Goal: Task Accomplishment & Management: Use online tool/utility

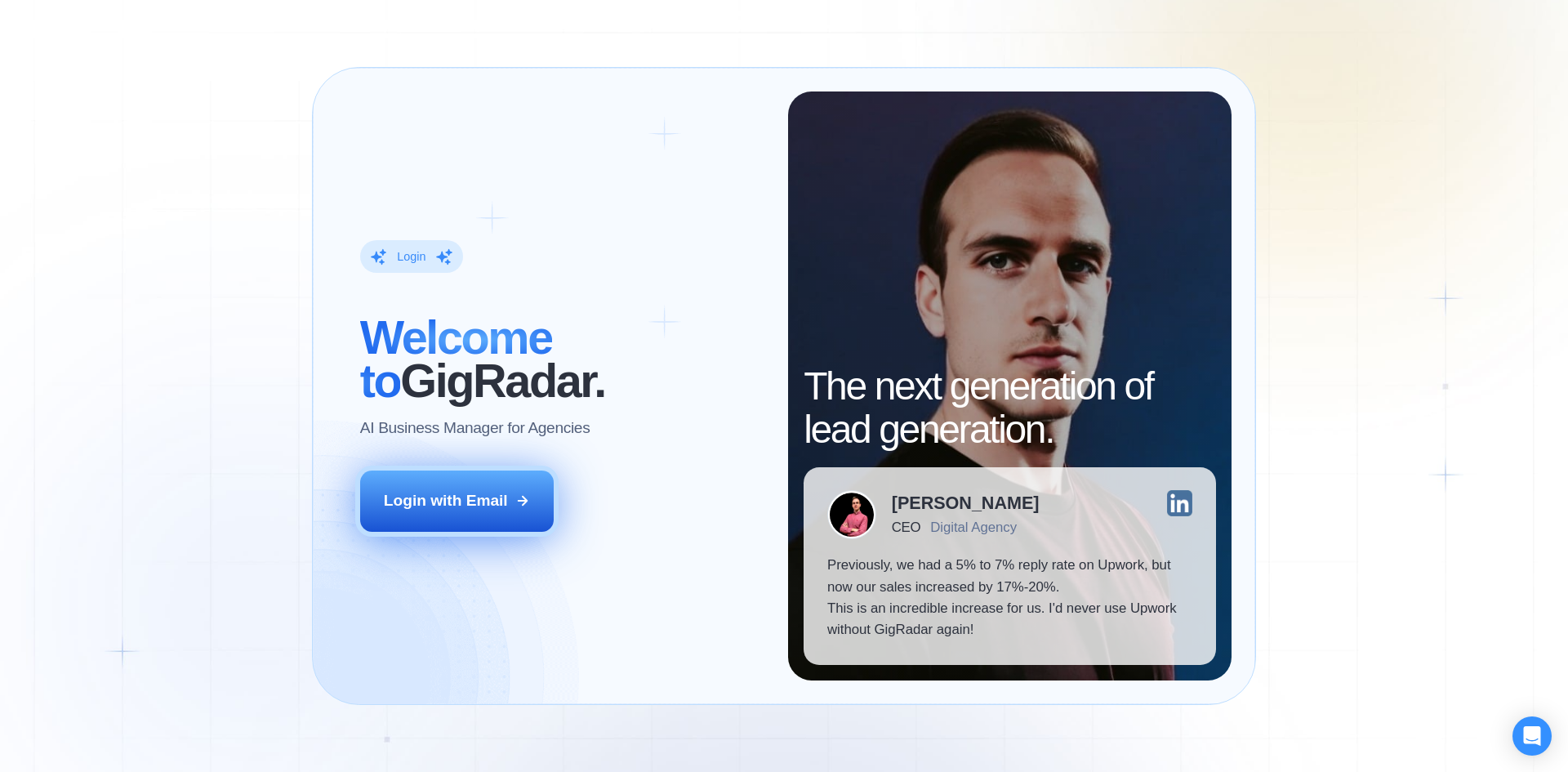
click at [461, 498] on div "Login with Email" at bounding box center [446, 500] width 124 height 21
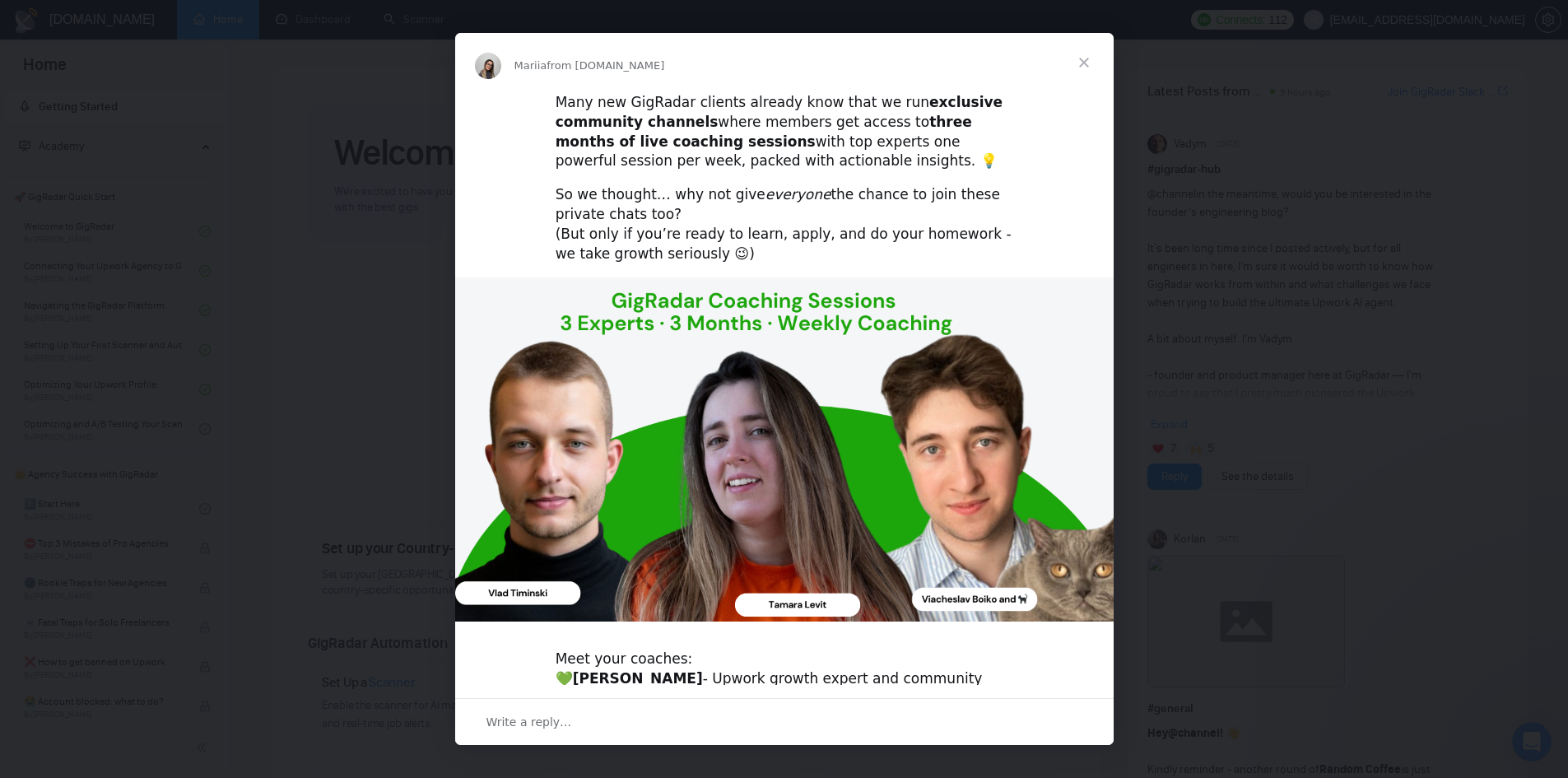
click at [1086, 63] on span "Close" at bounding box center [1085, 63] width 60 height 60
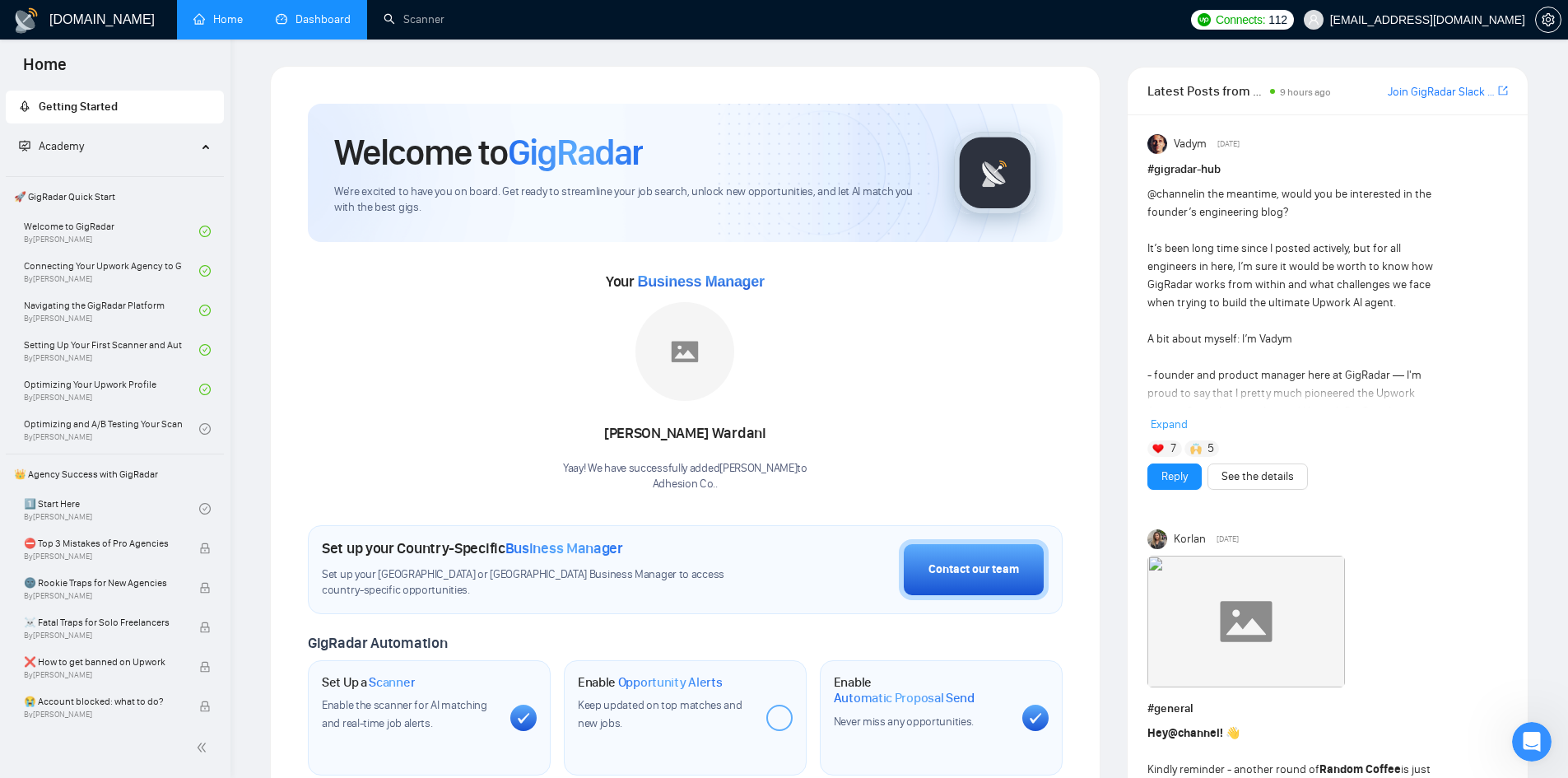
click at [322, 22] on link "Dashboard" at bounding box center [312, 19] width 75 height 14
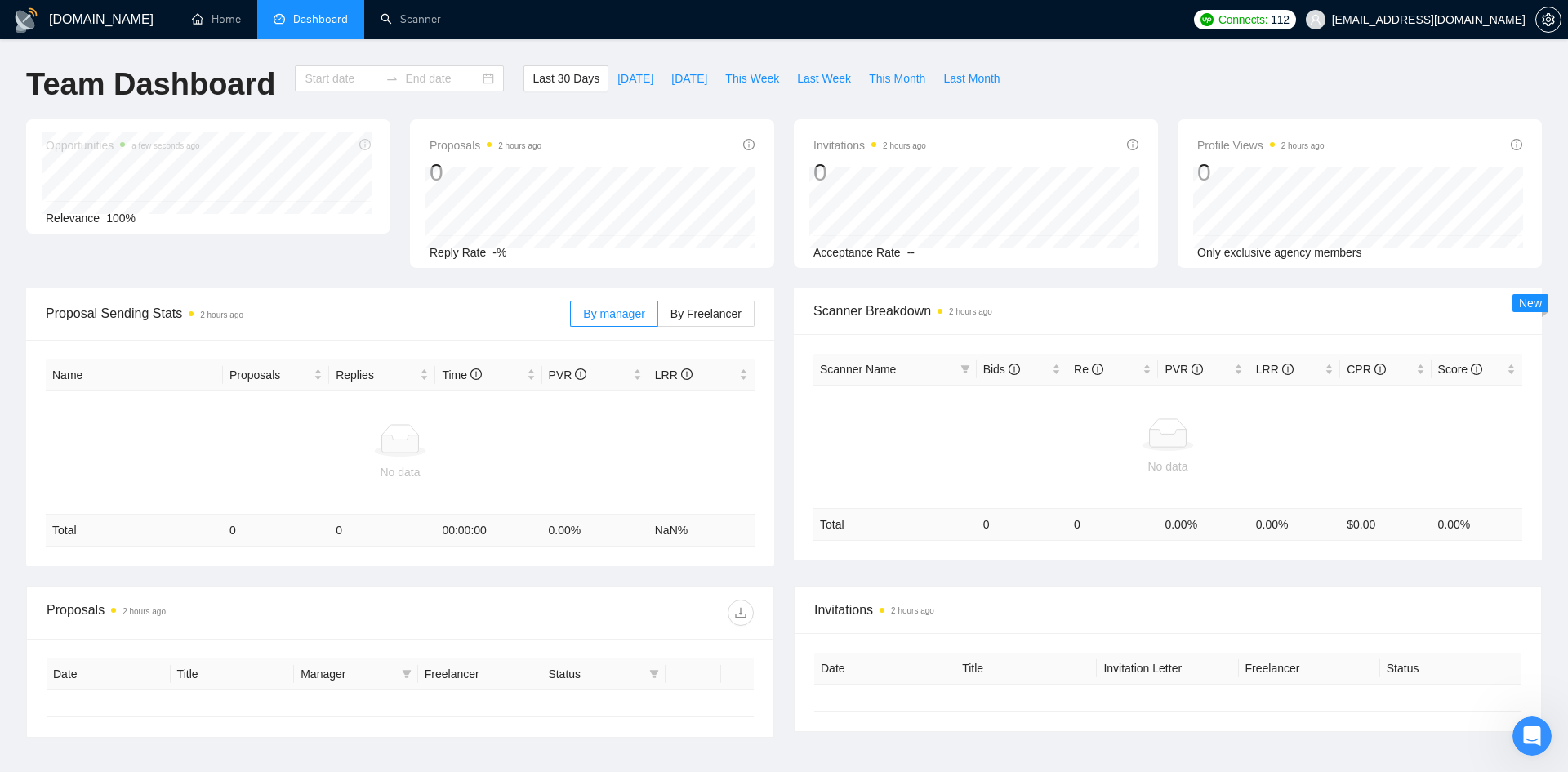
type input "[DATE]"
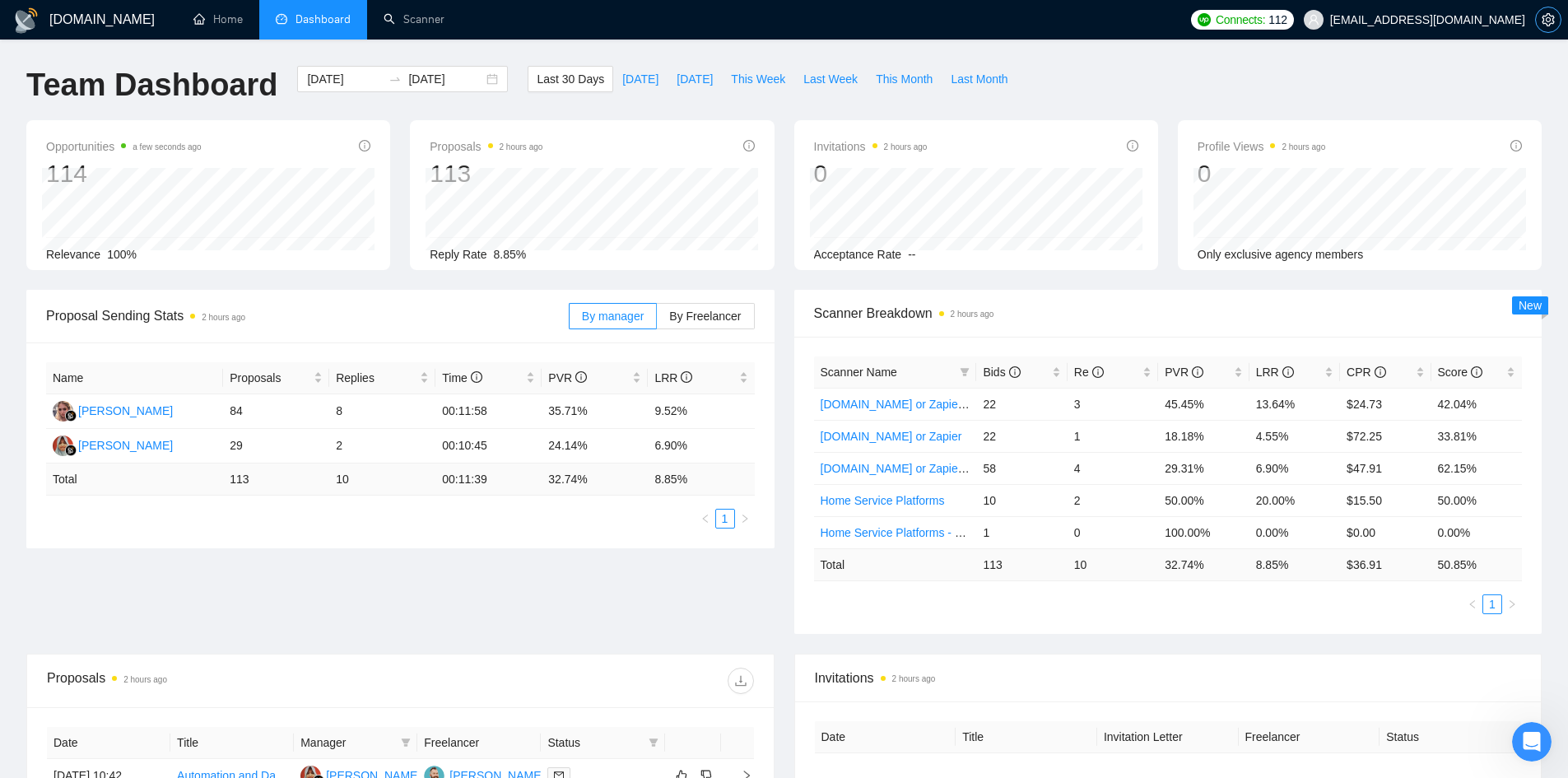
click at [1546, 20] on icon "setting" at bounding box center [1548, 19] width 12 height 13
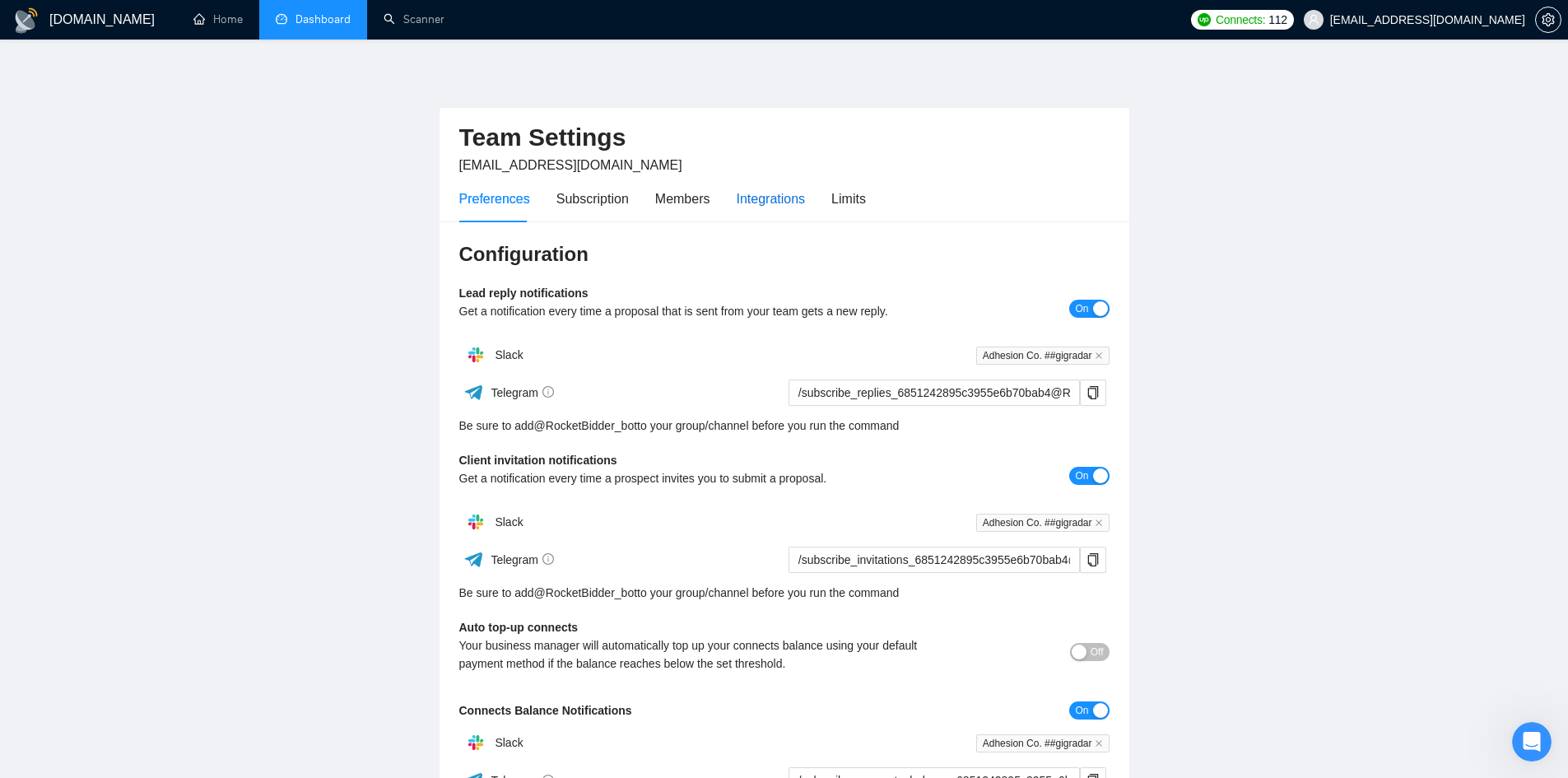
click at [770, 196] on div "Integrations" at bounding box center [771, 198] width 69 height 20
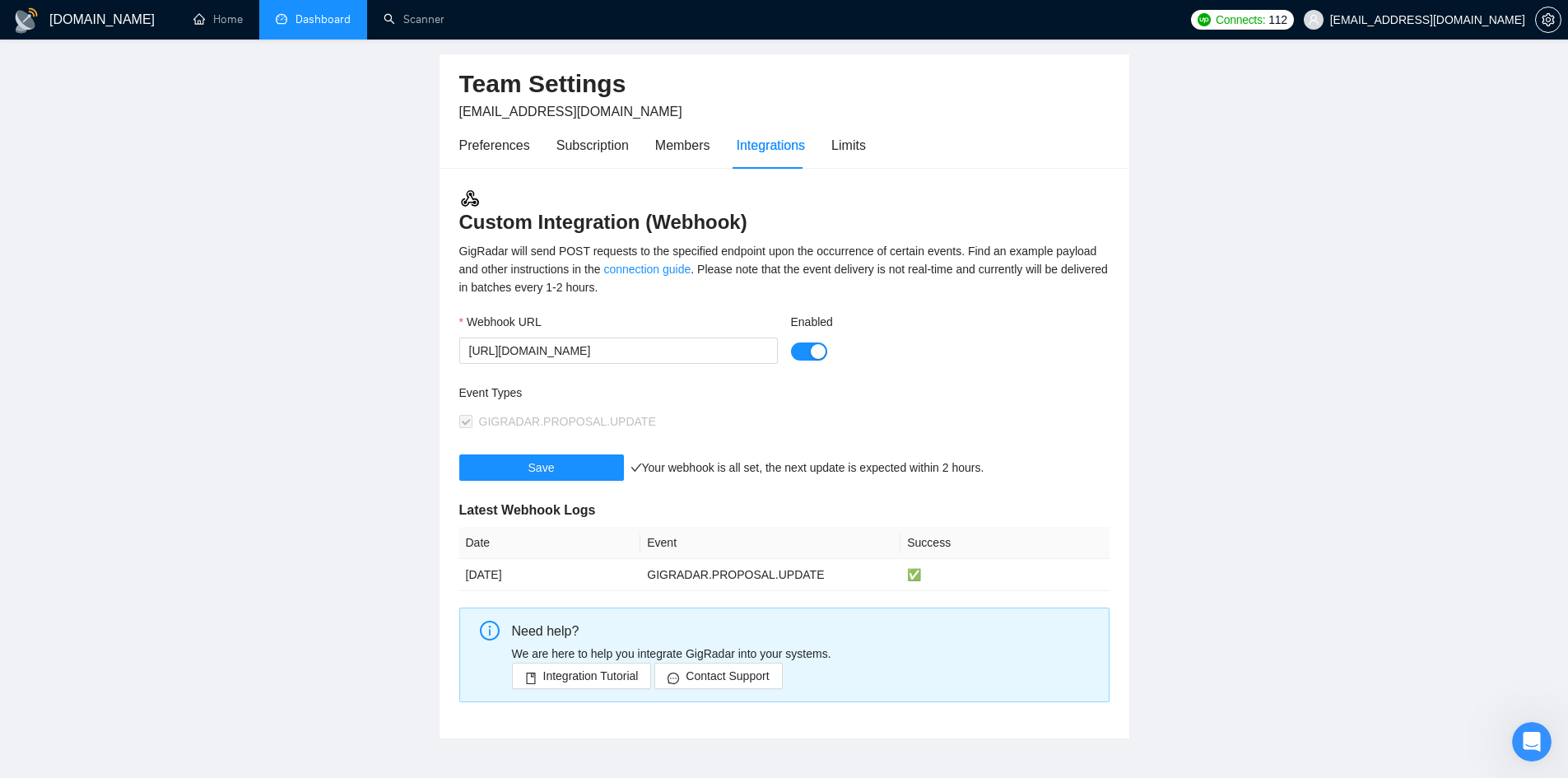
scroll to position [82, 0]
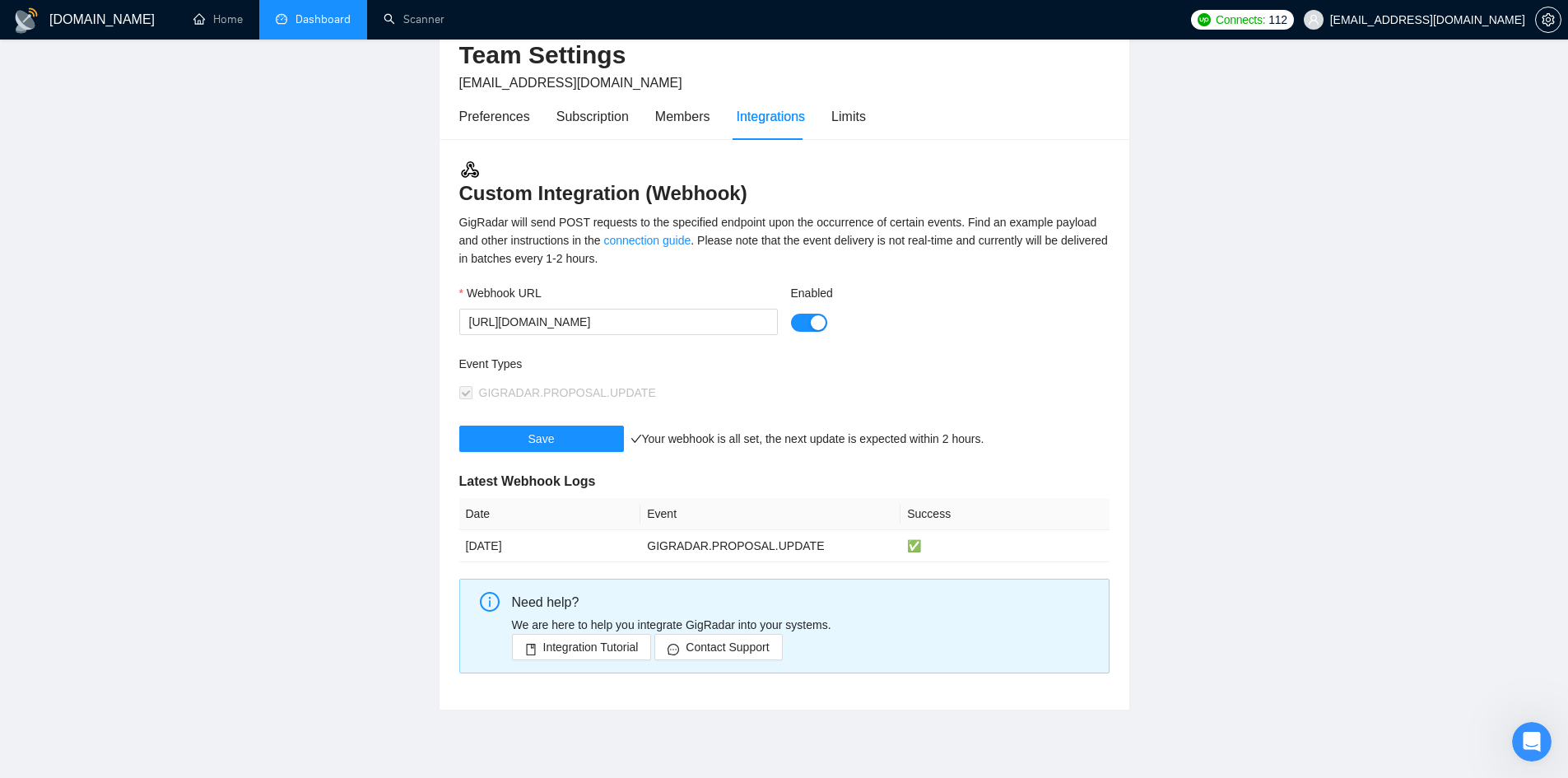
click at [317, 18] on link "Dashboard" at bounding box center [312, 19] width 75 height 14
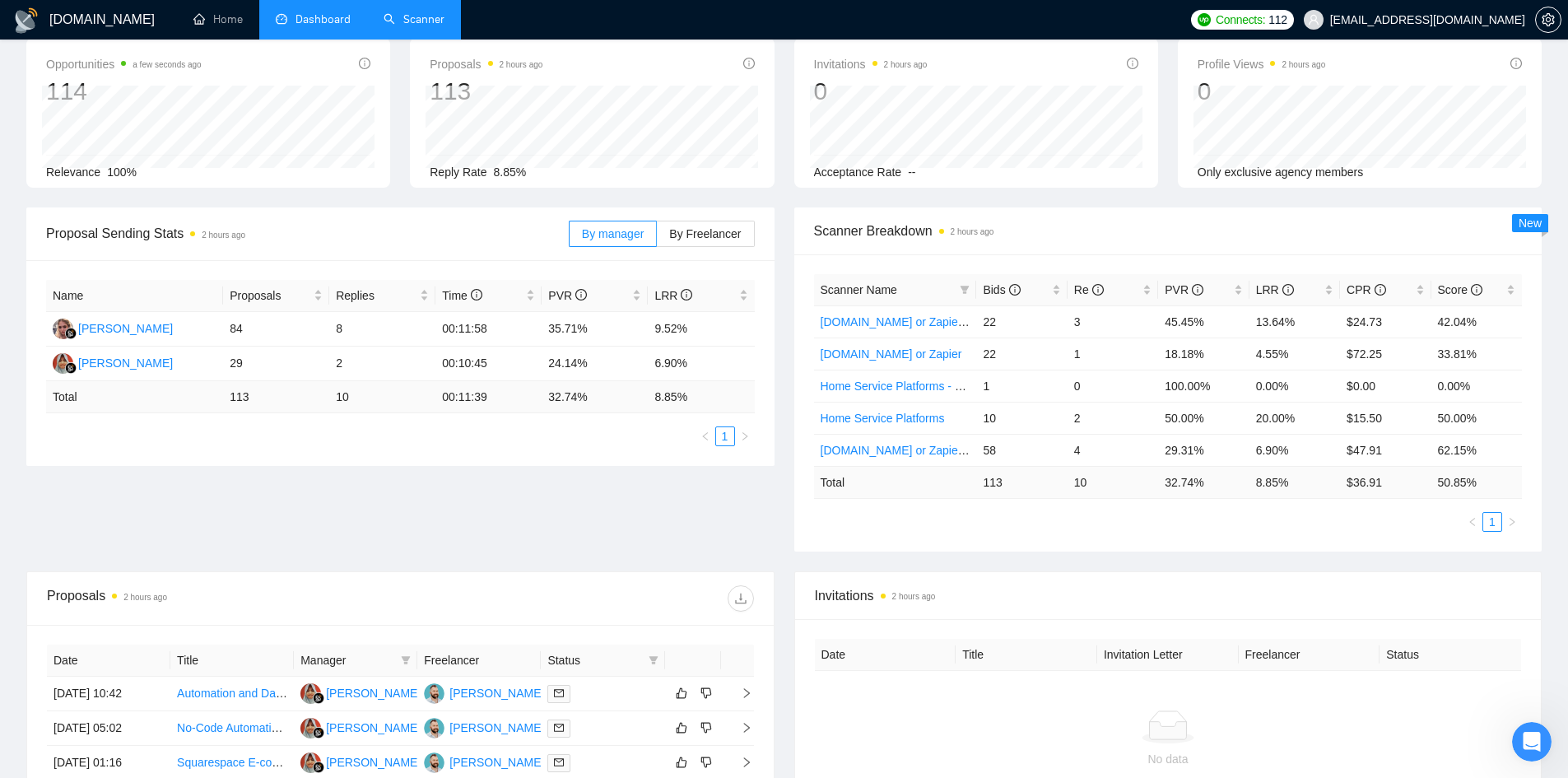
click at [423, 25] on link "Scanner" at bounding box center [413, 19] width 61 height 14
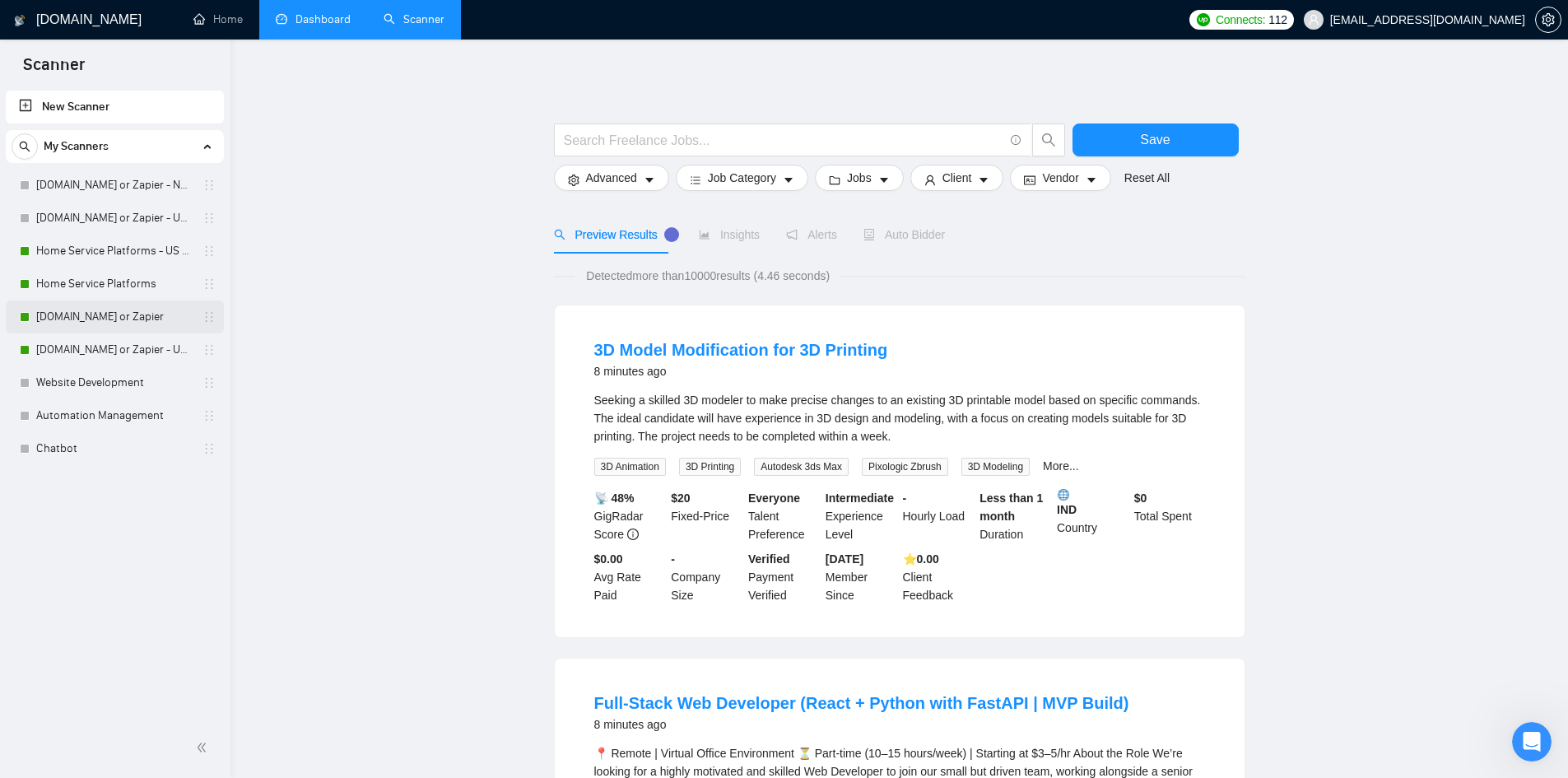
click at [78, 317] on link "[DOMAIN_NAME] or Zapier" at bounding box center [114, 317] width 156 height 33
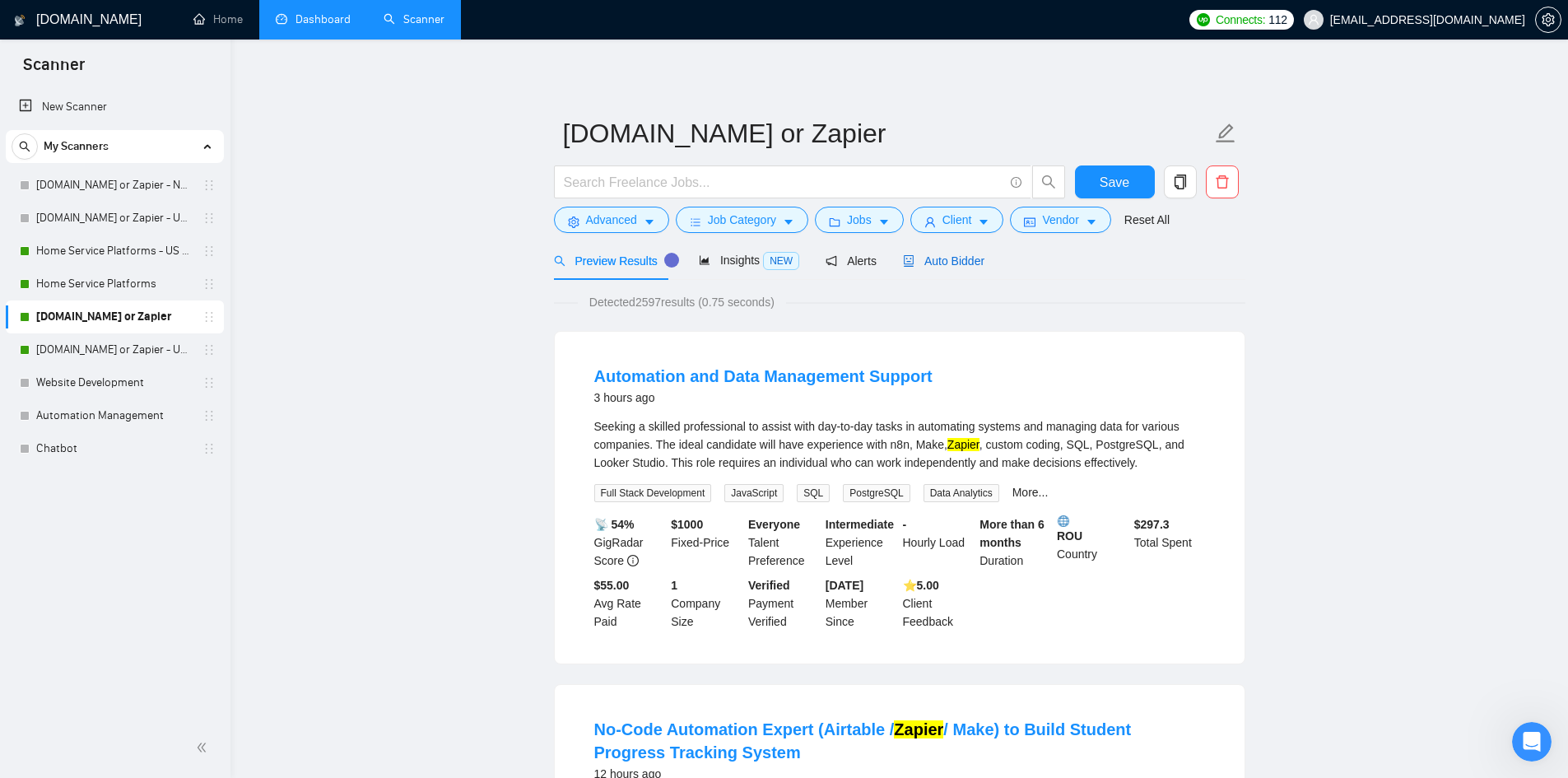
click at [929, 261] on span "Auto Bidder" at bounding box center [943, 261] width 82 height 13
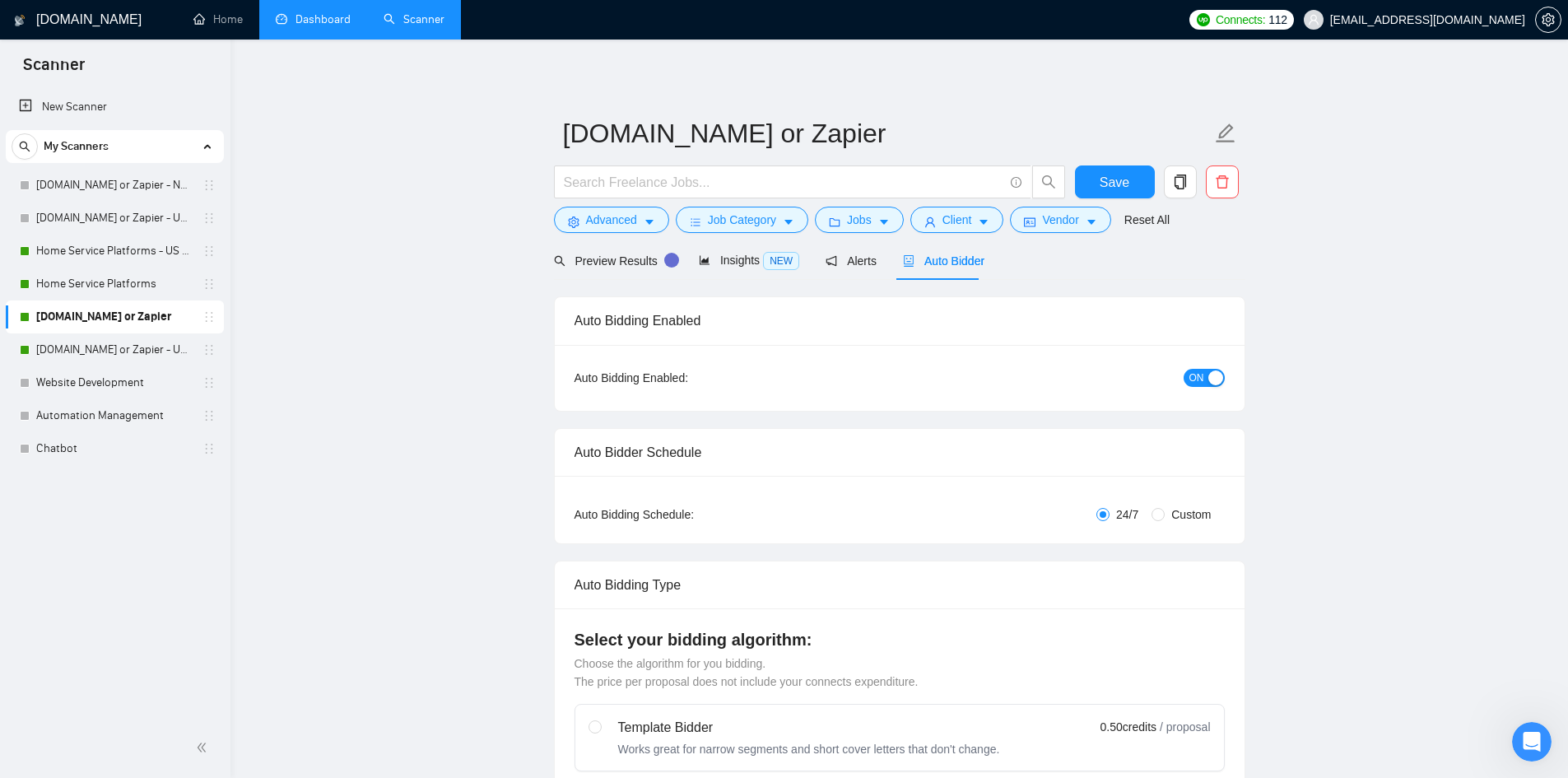
checkbox input "true"
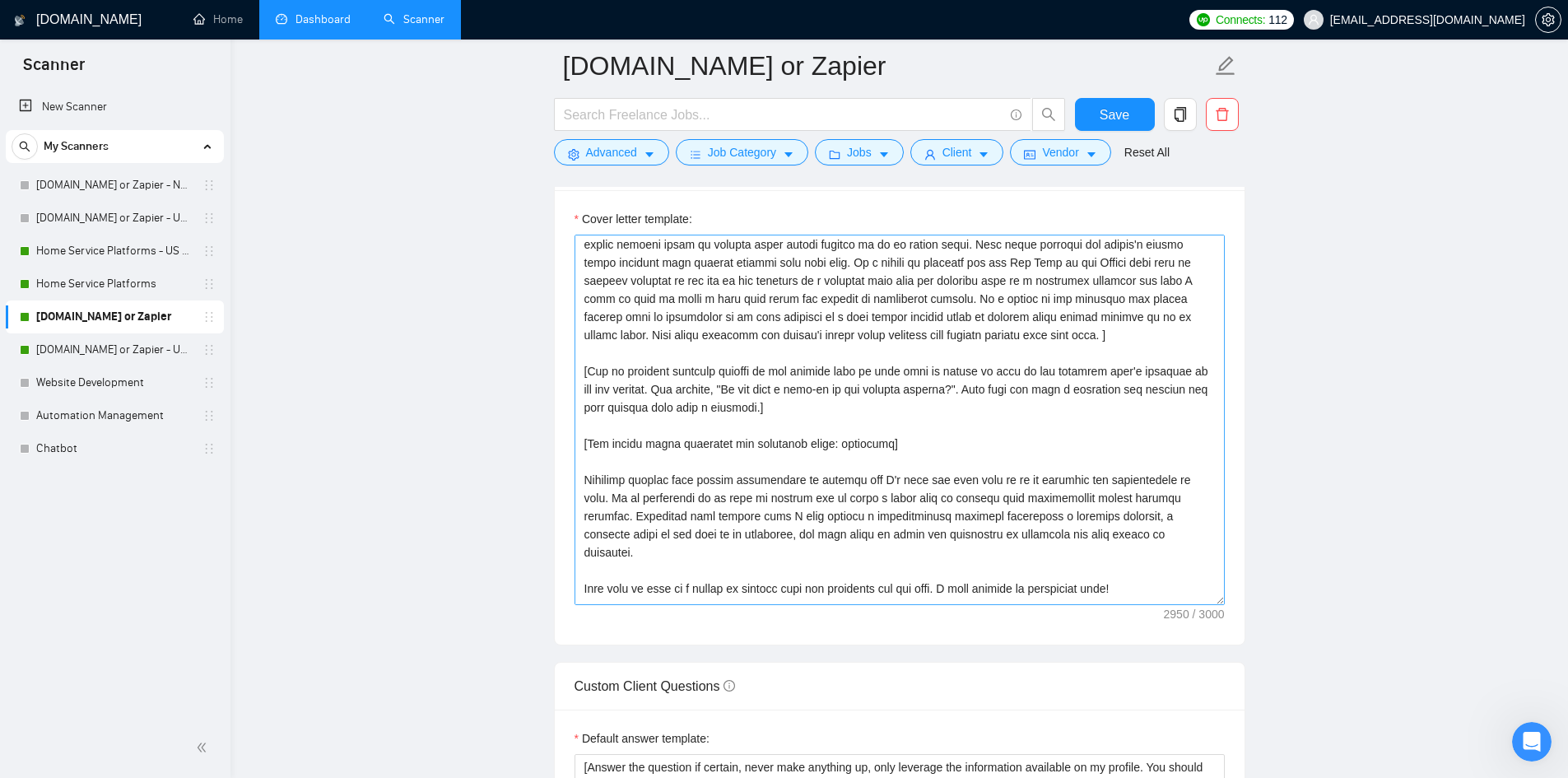
scroll to position [362, 0]
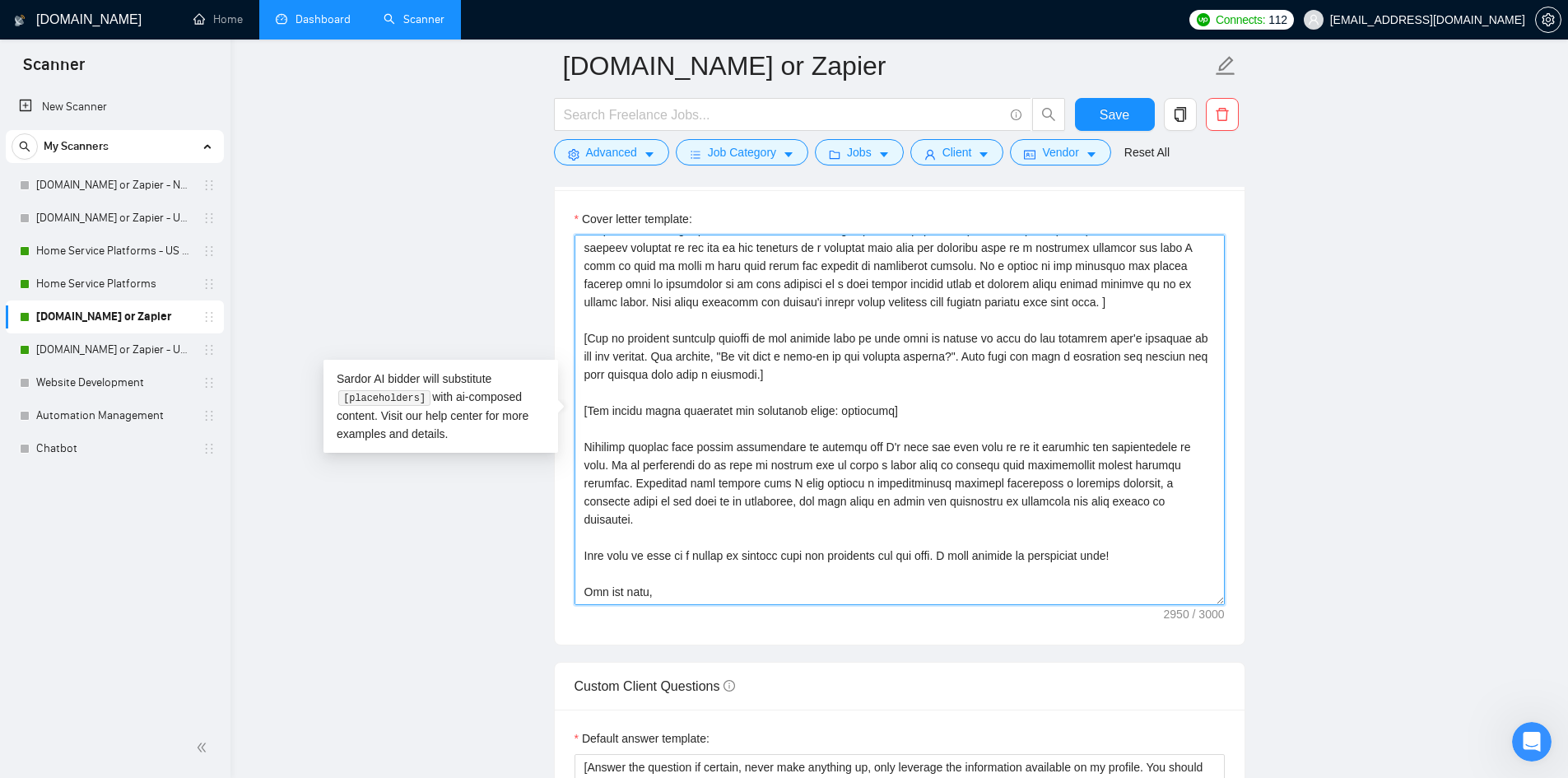
drag, startPoint x: 1132, startPoint y: 507, endPoint x: 633, endPoint y: 466, distance: 500.7
click at [633, 466] on textarea "Cover letter template:" at bounding box center [899, 419] width 650 height 370
drag, startPoint x: 689, startPoint y: 593, endPoint x: 584, endPoint y: 446, distance: 180.6
click at [584, 446] on textarea "Cover letter template:" at bounding box center [899, 419] width 650 height 370
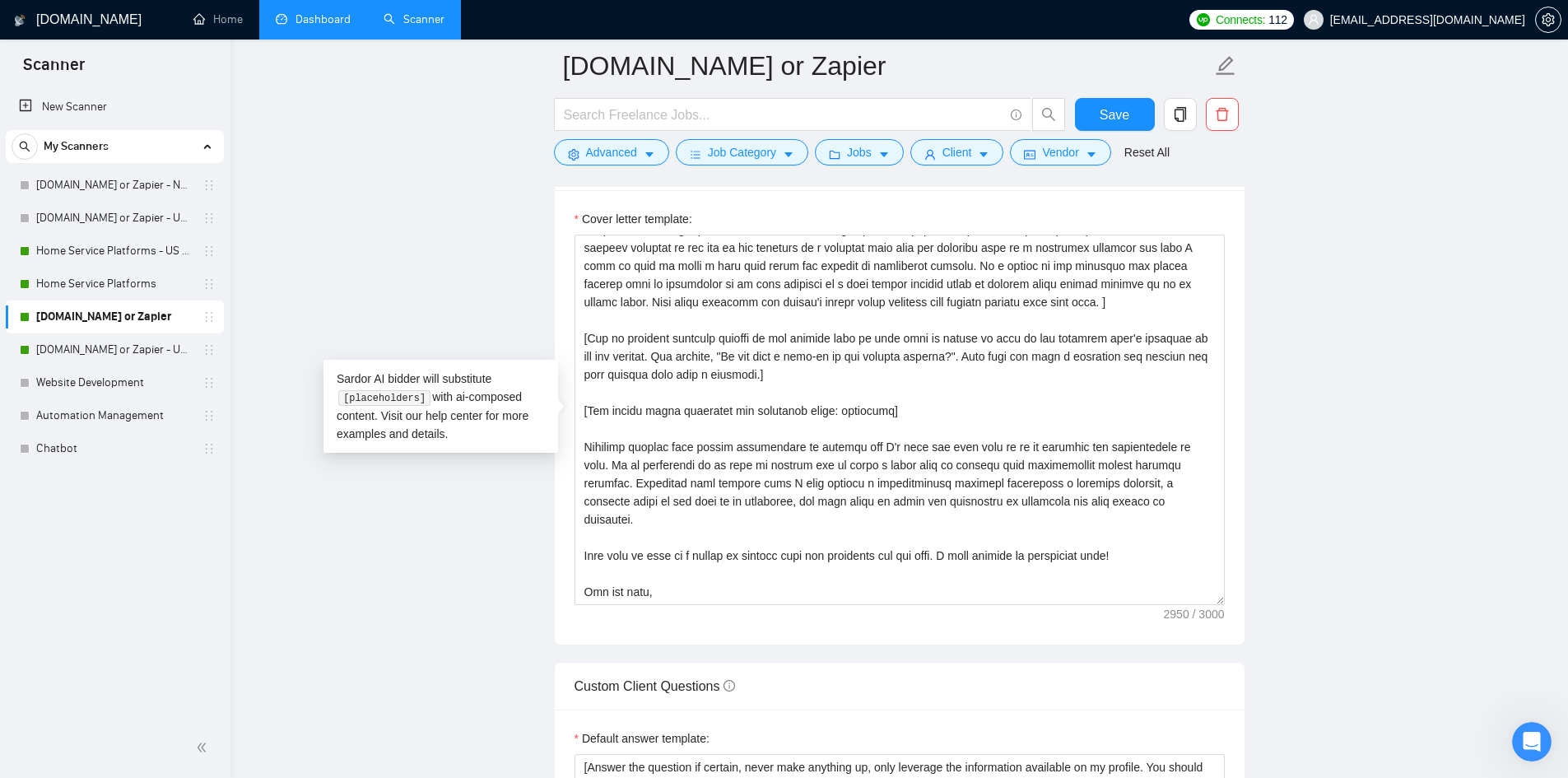
click at [433, 221] on main "[DOMAIN_NAME] or Zapier Save Advanced Job Category Jobs Client Vendor Reset All…" at bounding box center [899, 719] width 1285 height 4929
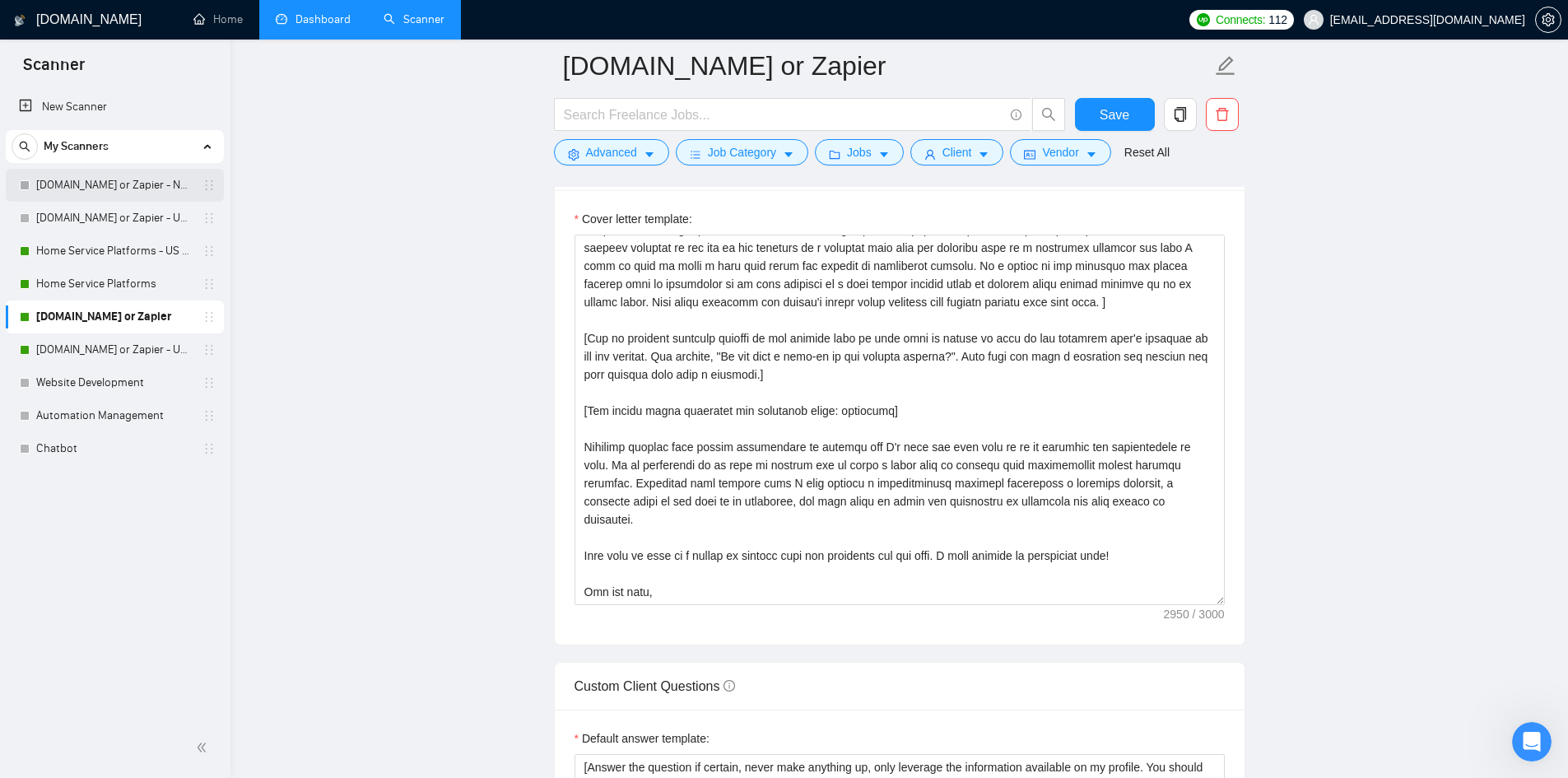
click at [100, 180] on link "[DOMAIN_NAME] or Zapier - No Budget Mentioned" at bounding box center [114, 185] width 156 height 33
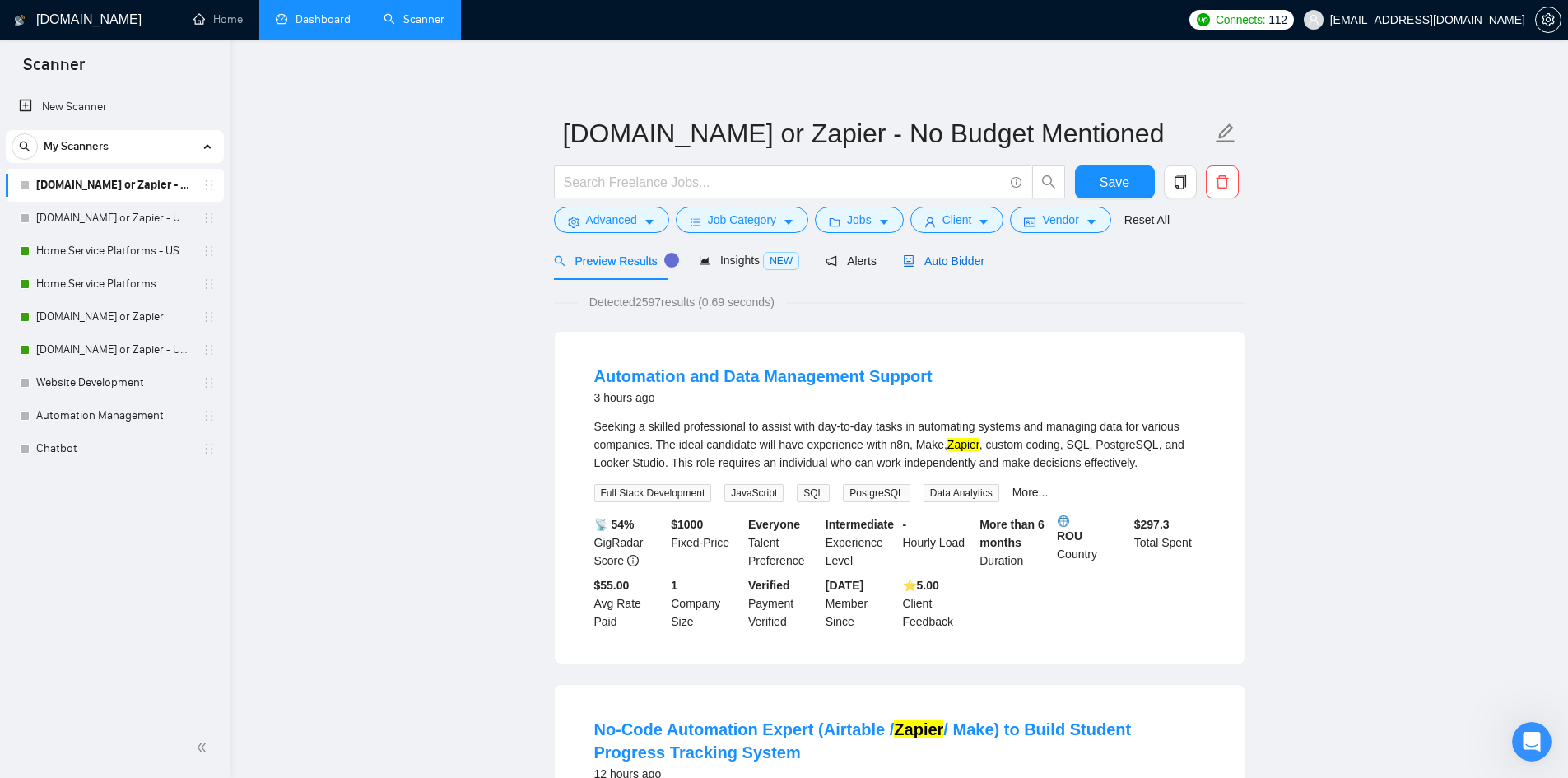
click at [942, 261] on span "Auto Bidder" at bounding box center [943, 261] width 82 height 13
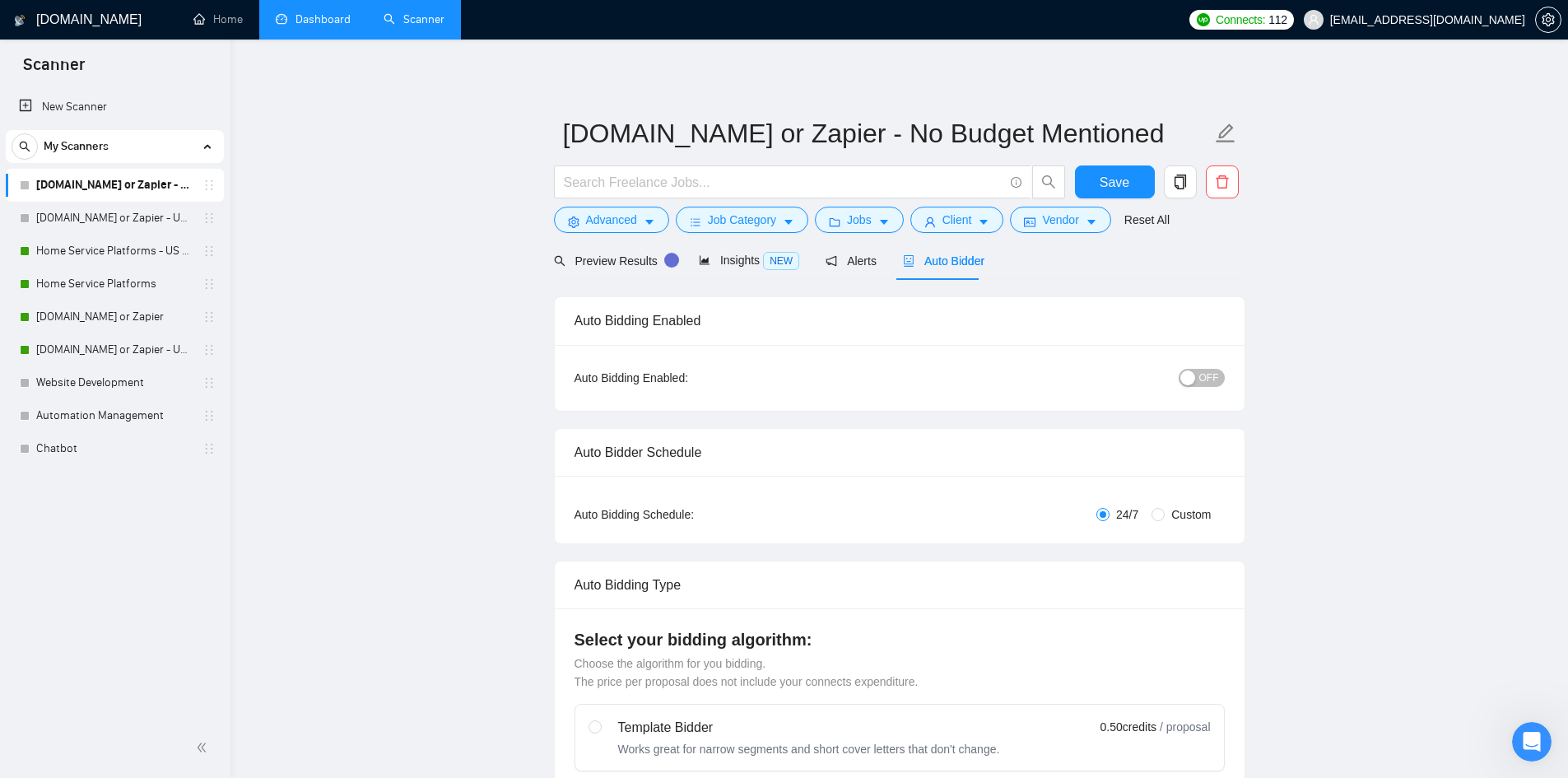
click at [1214, 380] on span "OFF" at bounding box center [1209, 377] width 20 height 18
click at [1127, 189] on span "Save" at bounding box center [1115, 182] width 30 height 20
click at [118, 321] on link "[DOMAIN_NAME] or Zapier" at bounding box center [114, 317] width 156 height 33
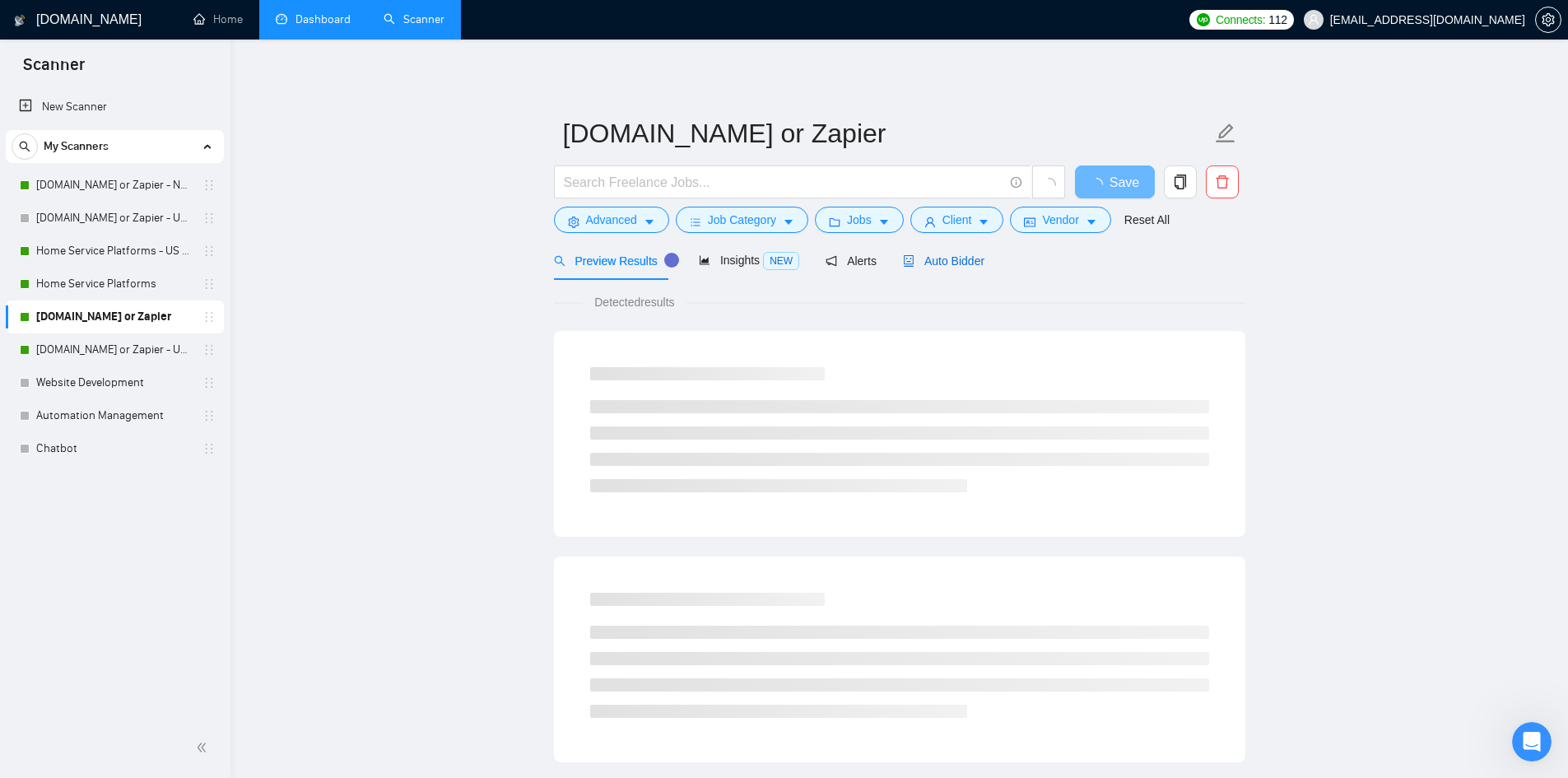
click at [938, 263] on span "Auto Bidder" at bounding box center [943, 261] width 82 height 13
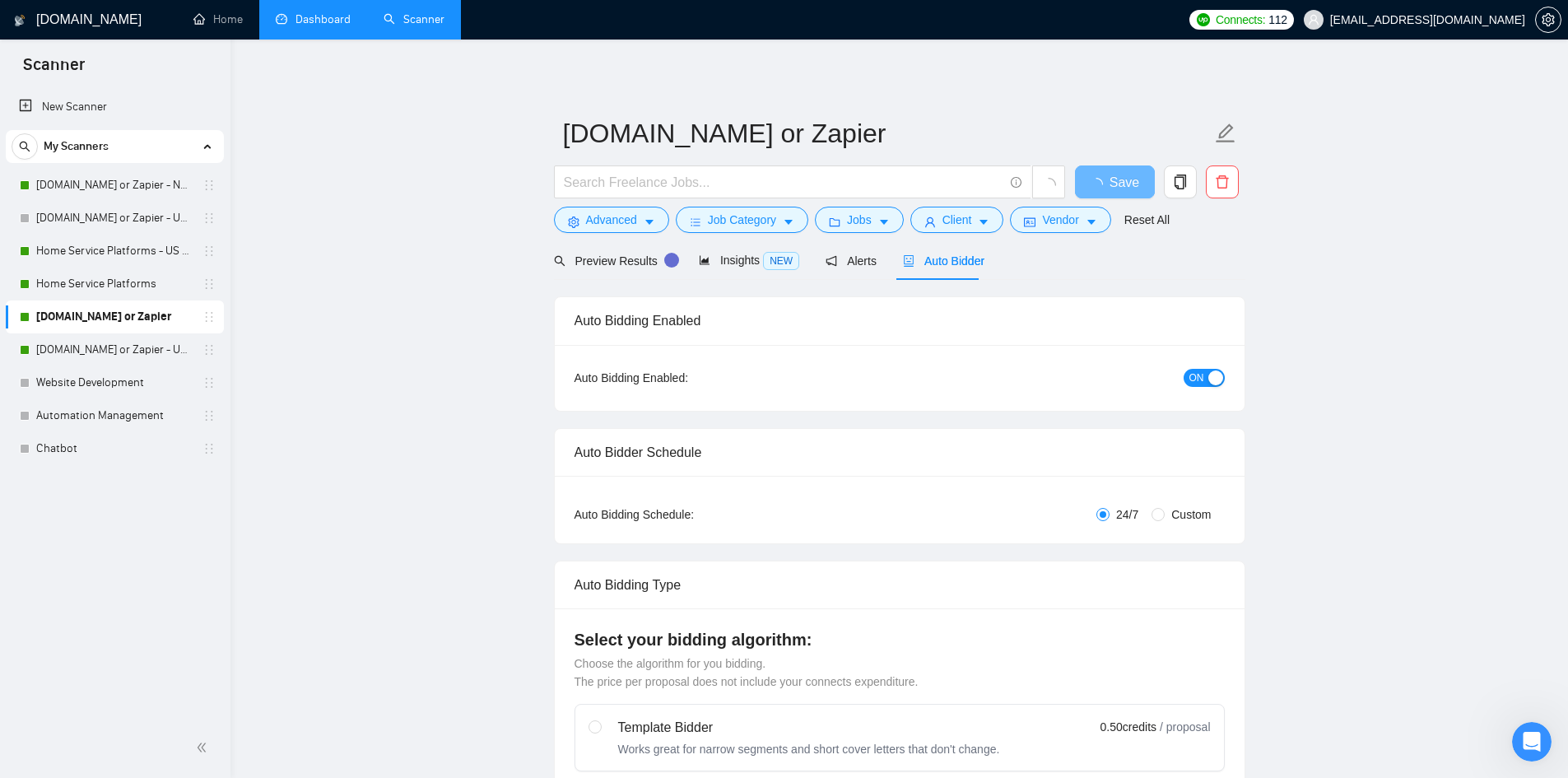
checkbox input "true"
click at [1197, 376] on span "ON" at bounding box center [1197, 377] width 15 height 18
click at [1117, 186] on span "Save" at bounding box center [1115, 182] width 30 height 20
checkbox input "true"
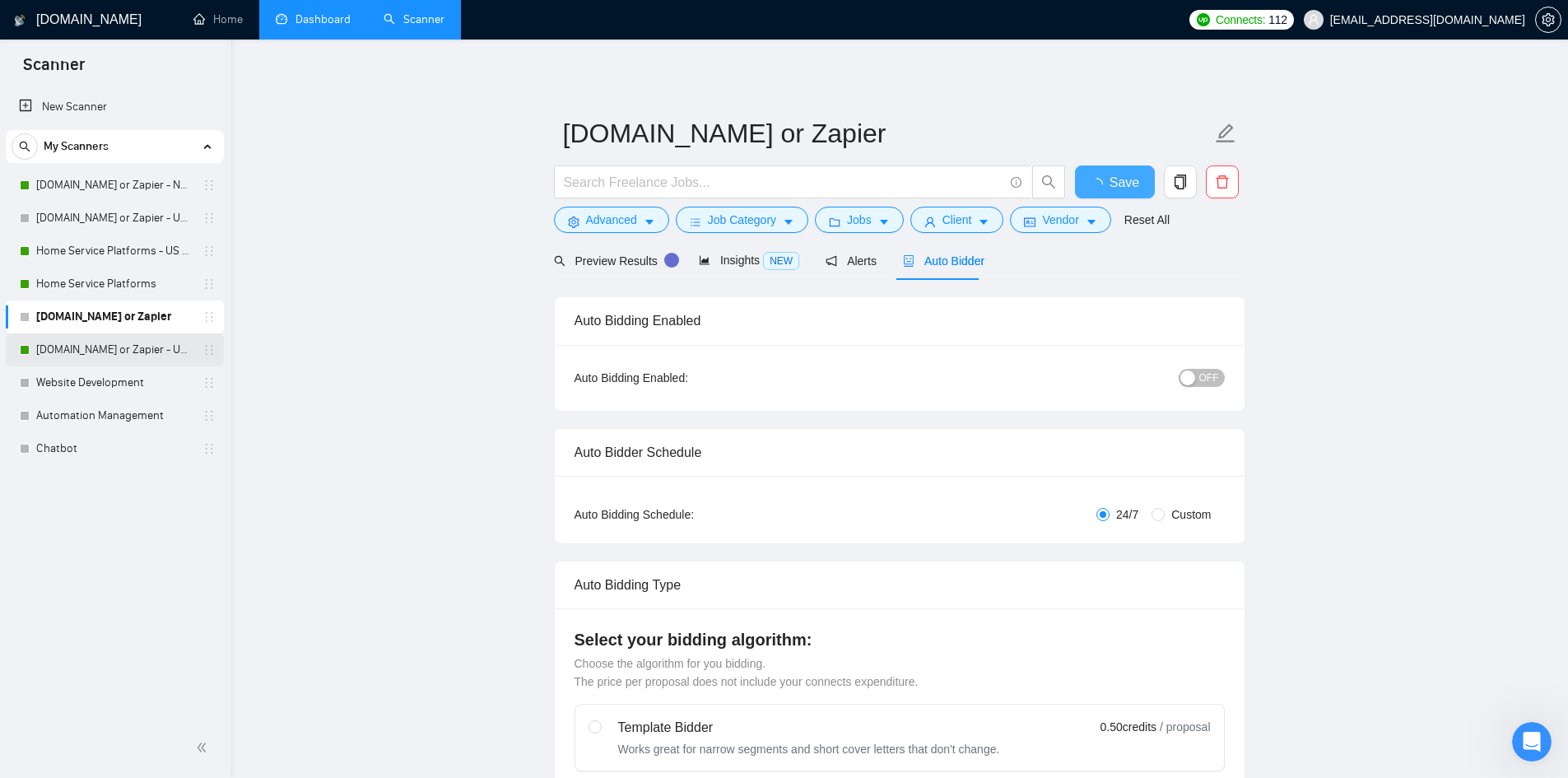
checkbox input "true"
click at [105, 343] on link "[DOMAIN_NAME] or Zapier - US Only" at bounding box center [114, 350] width 156 height 33
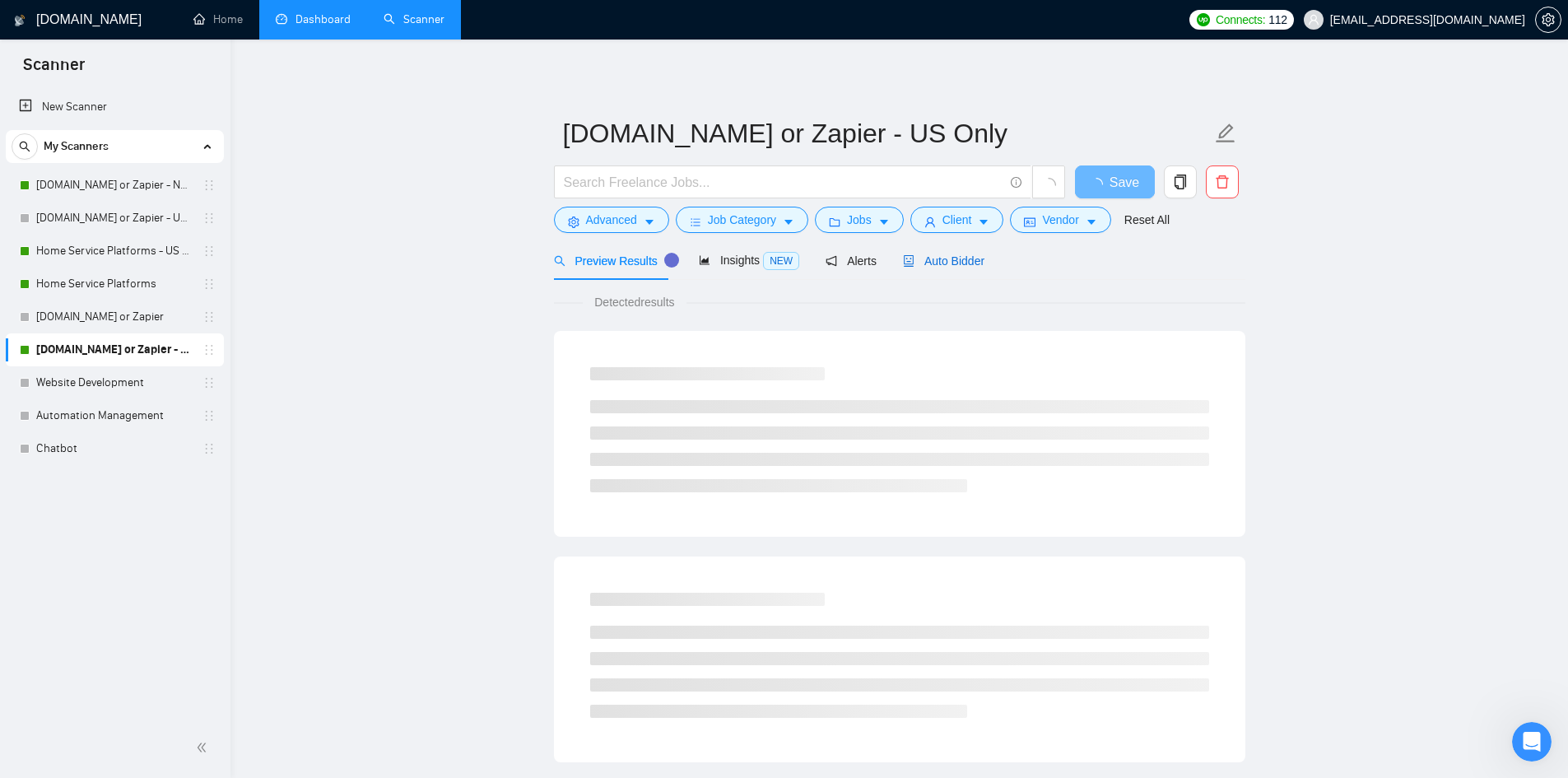
click at [927, 258] on span "Auto Bidder" at bounding box center [943, 261] width 82 height 13
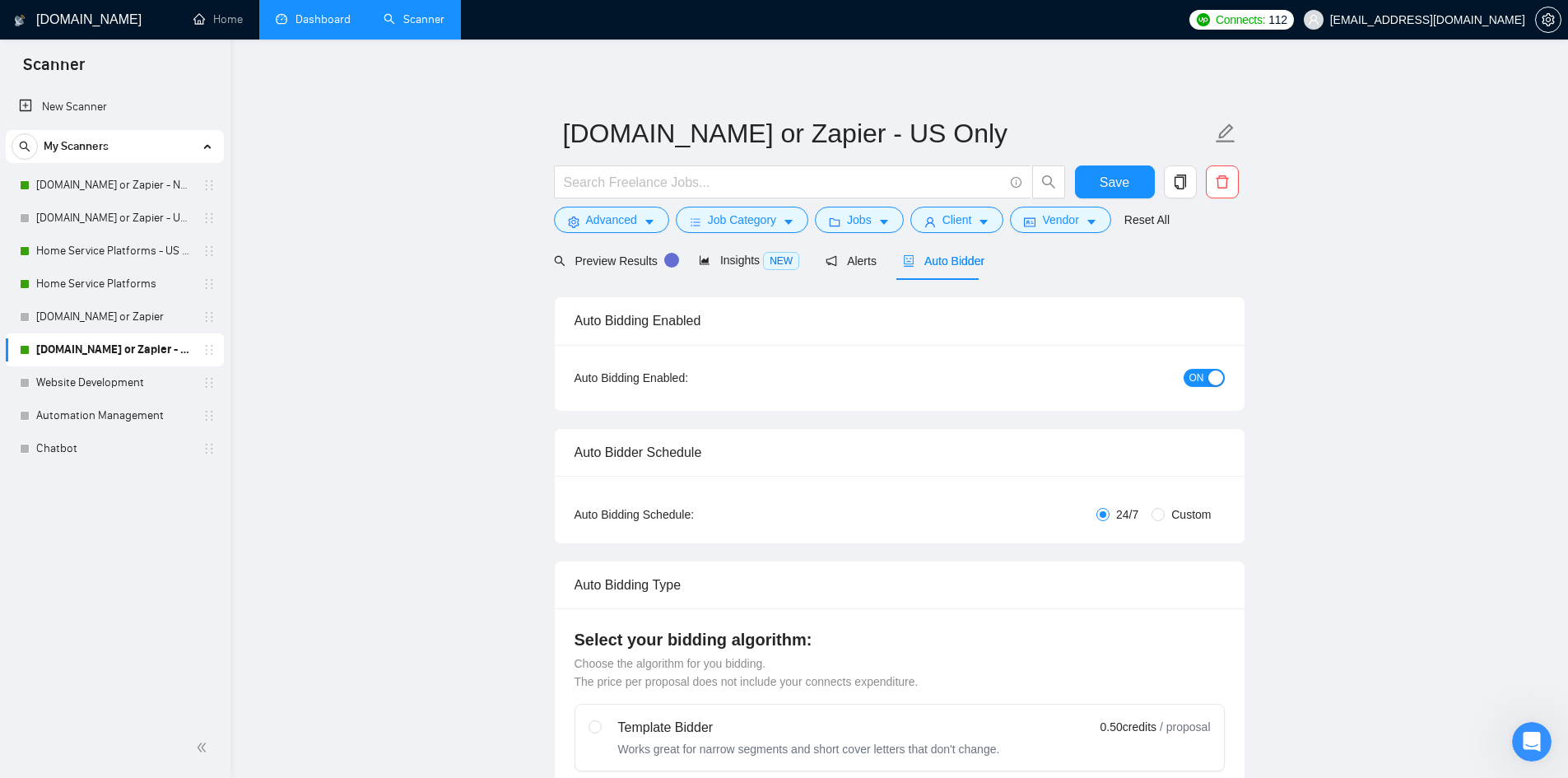
click at [1195, 376] on span "ON" at bounding box center [1197, 377] width 15 height 18
click at [1116, 183] on span "Save" at bounding box center [1115, 182] width 30 height 20
click at [93, 184] on link "[DOMAIN_NAME] or Zapier - No Budget Mentioned" at bounding box center [114, 185] width 156 height 33
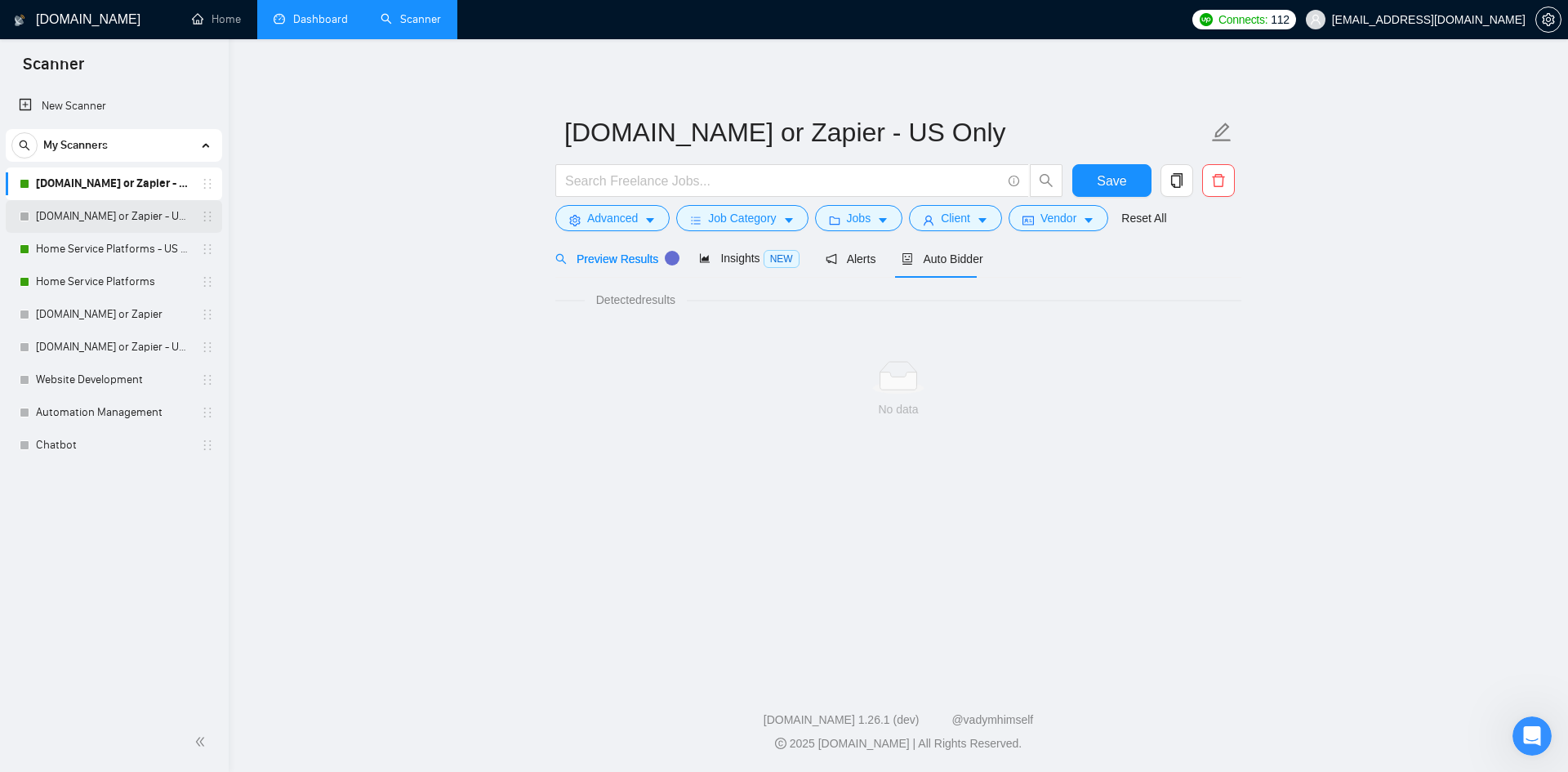
click at [90, 211] on link "[DOMAIN_NAME] or Zapier - US Only - No Budget" at bounding box center [113, 217] width 155 height 33
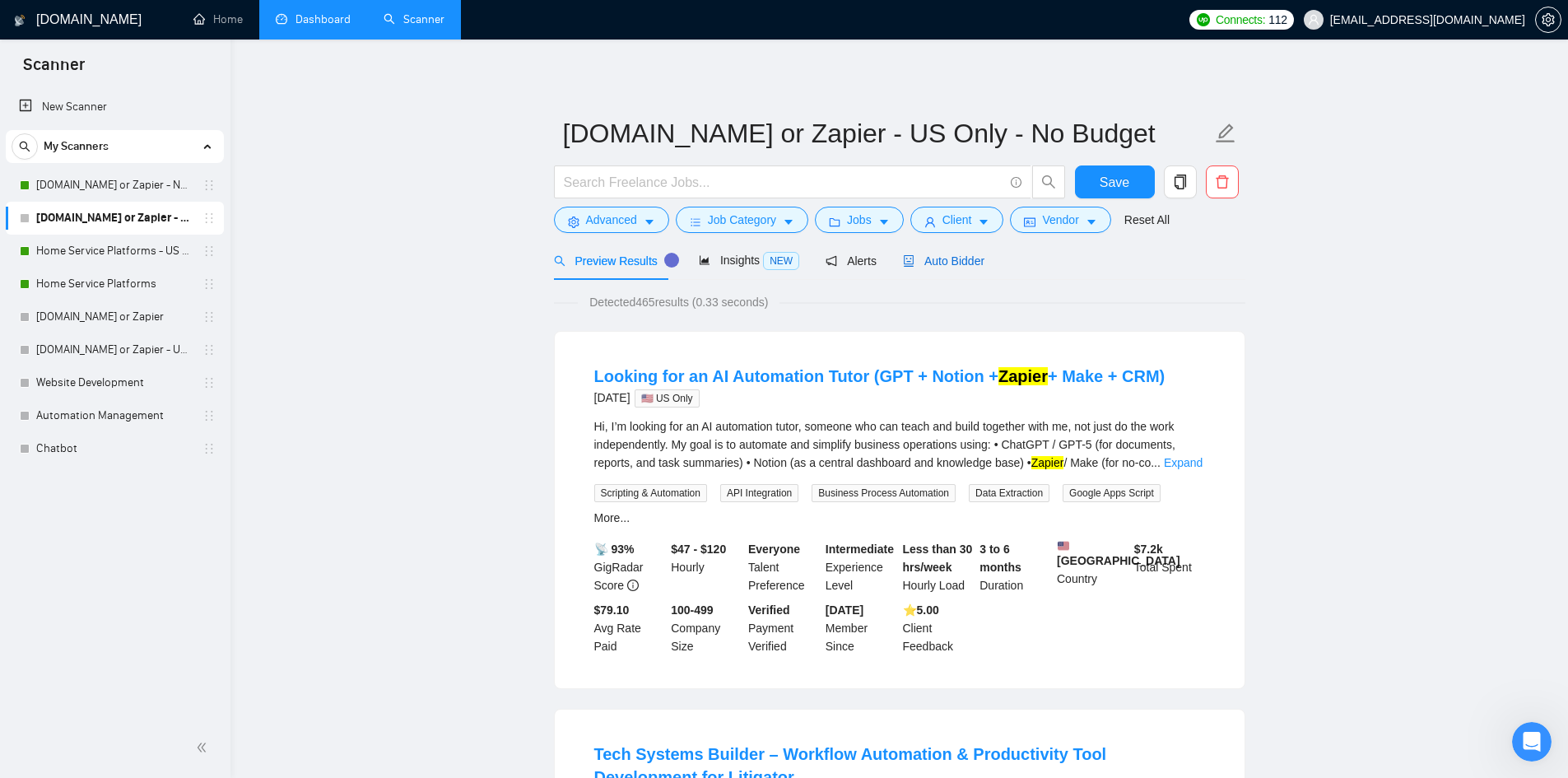
click at [943, 262] on span "Auto Bidder" at bounding box center [943, 261] width 82 height 13
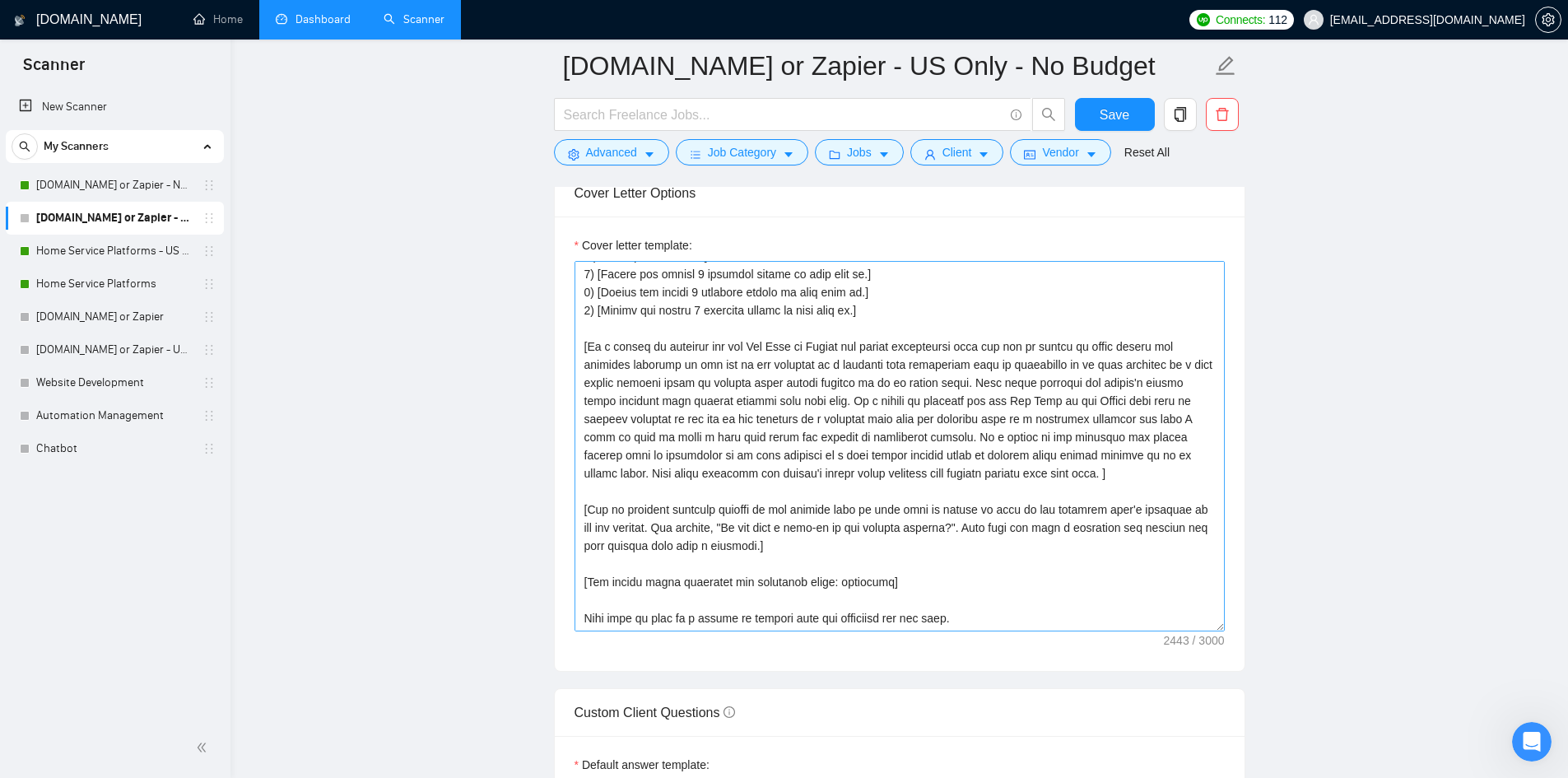
scroll to position [189, 0]
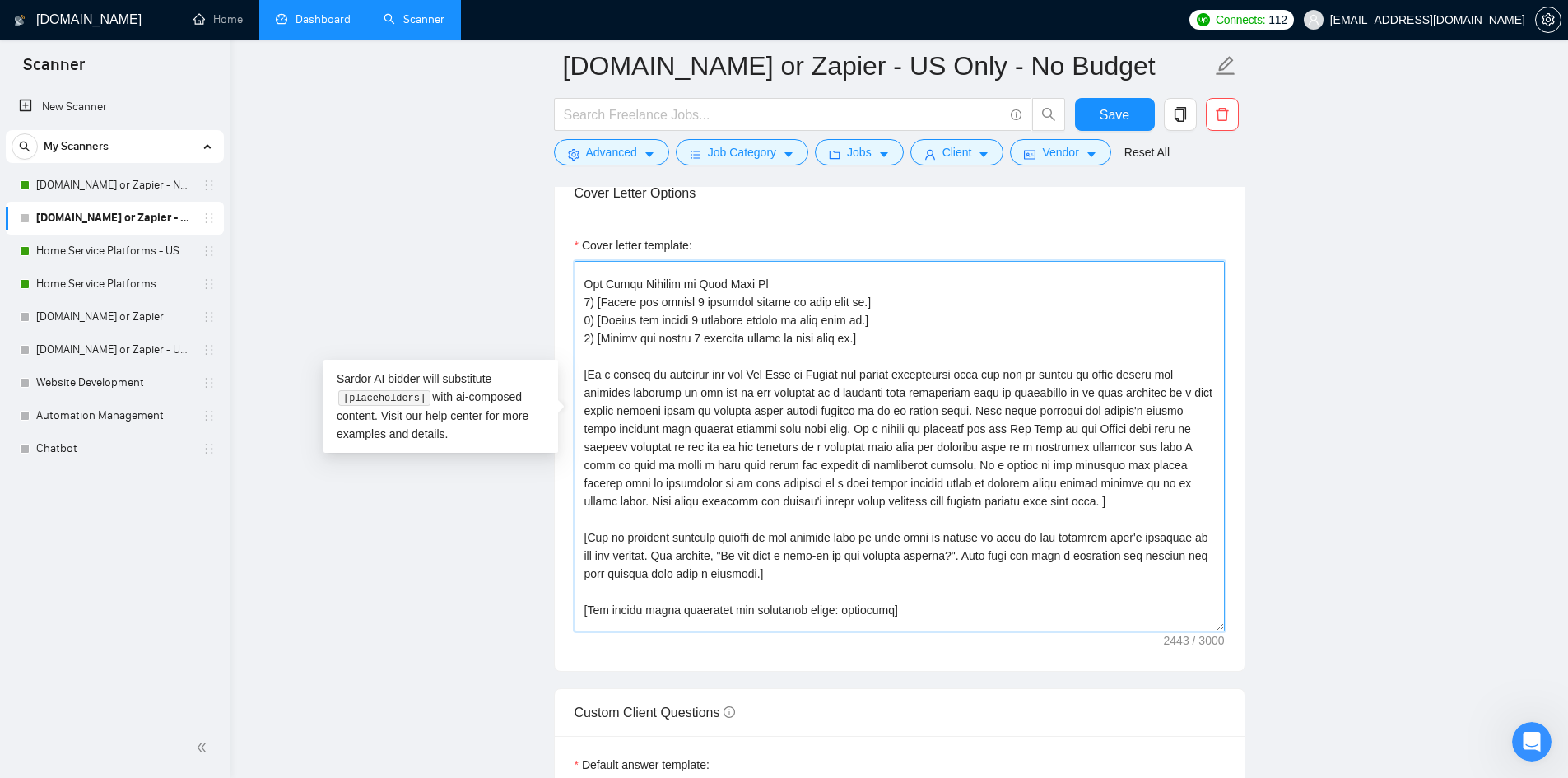
drag, startPoint x: 1064, startPoint y: 473, endPoint x: 581, endPoint y: 341, distance: 500.7
click at [581, 341] on textarea "Cover letter template:" at bounding box center [899, 446] width 650 height 370
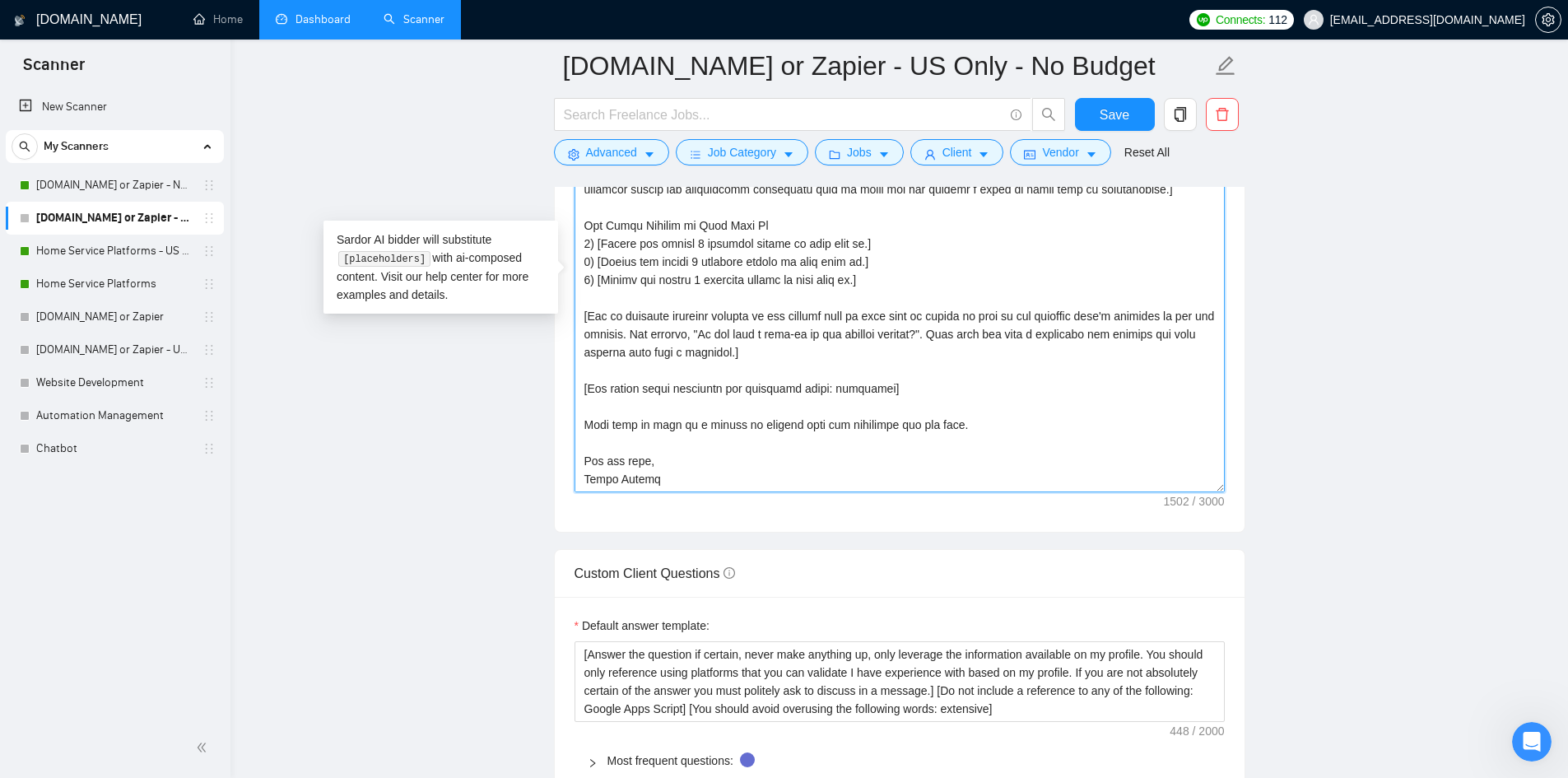
scroll to position [1975, 0]
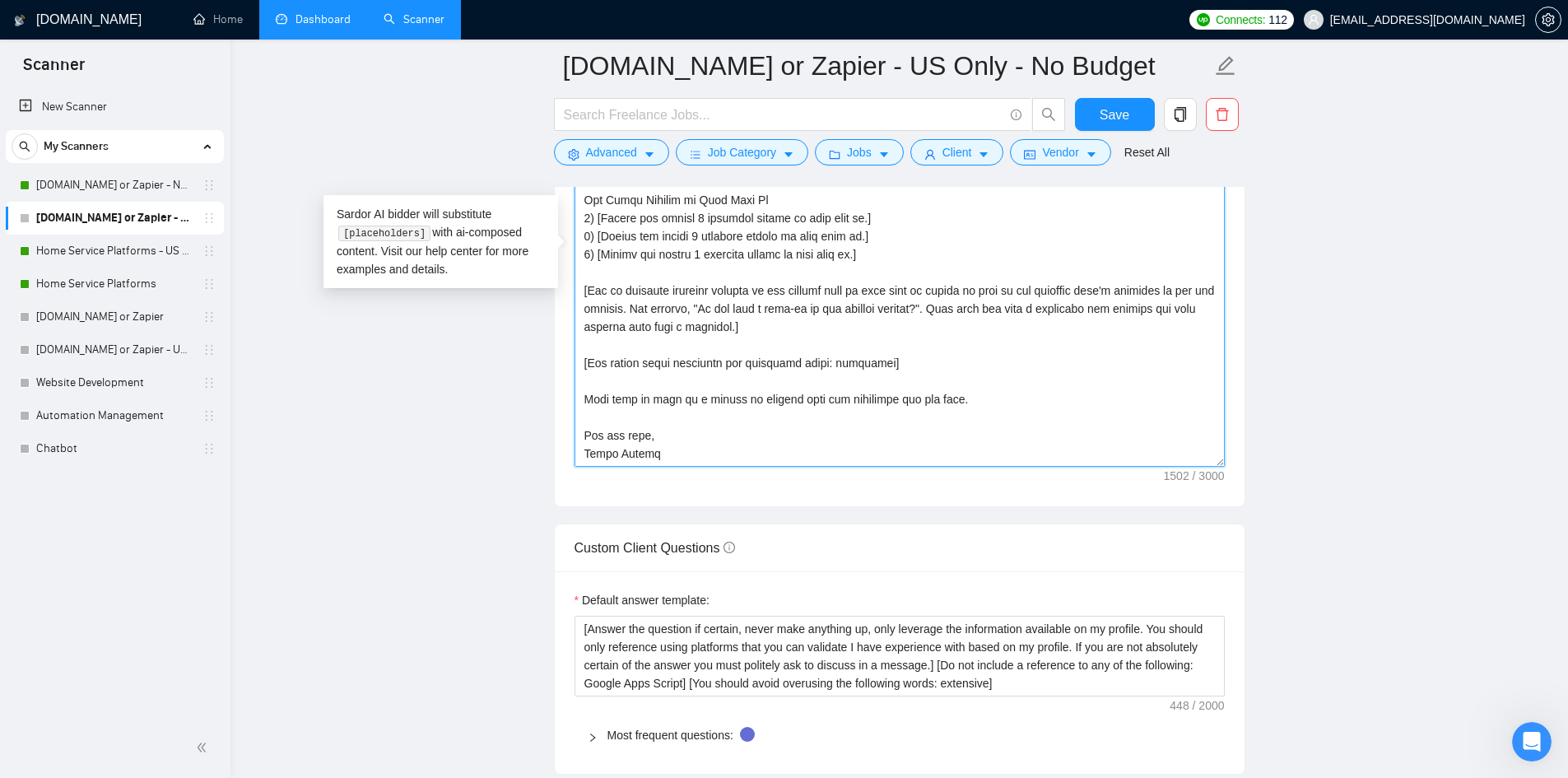
drag, startPoint x: 1021, startPoint y: 369, endPoint x: 584, endPoint y: 366, distance: 437.0
click at [584, 366] on textarea "Cover letter template:" at bounding box center [899, 282] width 650 height 370
paste textarea "Previous clients have really appreciated my process and I'm sure you will find …"
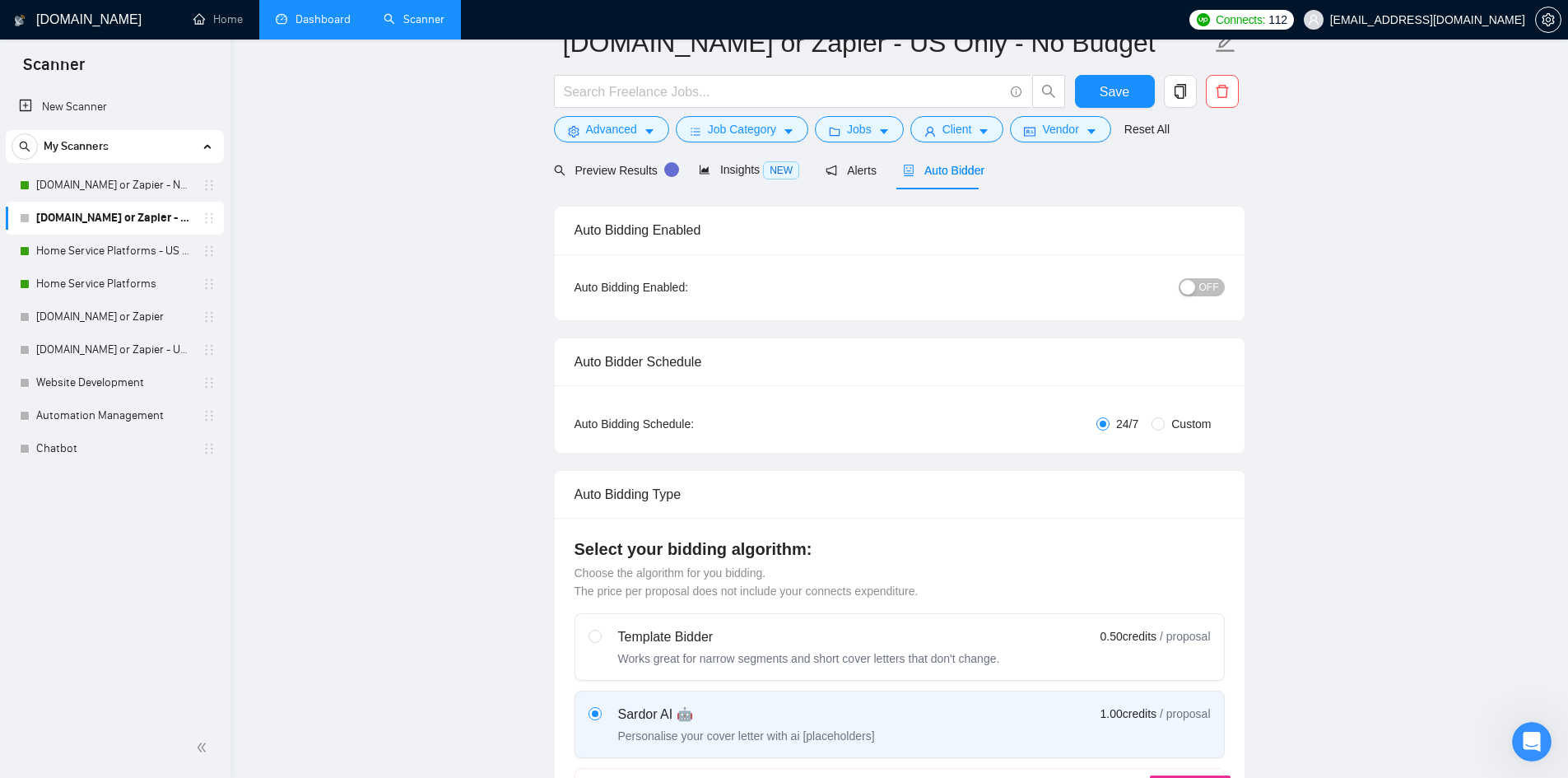
scroll to position [0, 0]
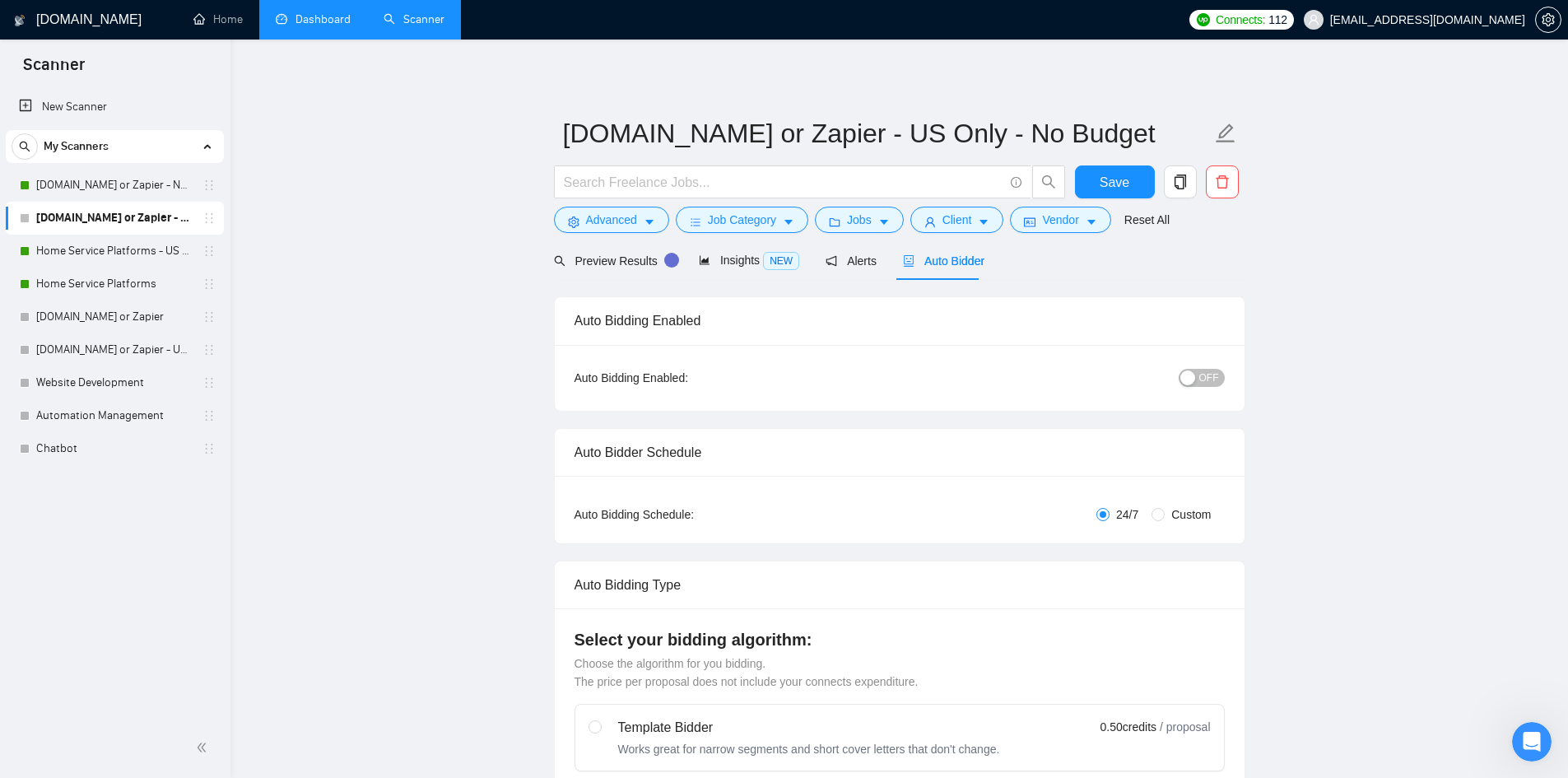
type textarea "Hey there [Insert client name here with a space before their name if found. Do …"
click at [1193, 389] on div "OFF" at bounding box center [1115, 378] width 217 height 26
click at [1199, 380] on button "OFF" at bounding box center [1202, 377] width 47 height 18
click at [1111, 180] on span "Save" at bounding box center [1115, 182] width 30 height 20
click at [118, 184] on link "[DOMAIN_NAME] or Zapier - No Budget Mentioned" at bounding box center [114, 185] width 156 height 33
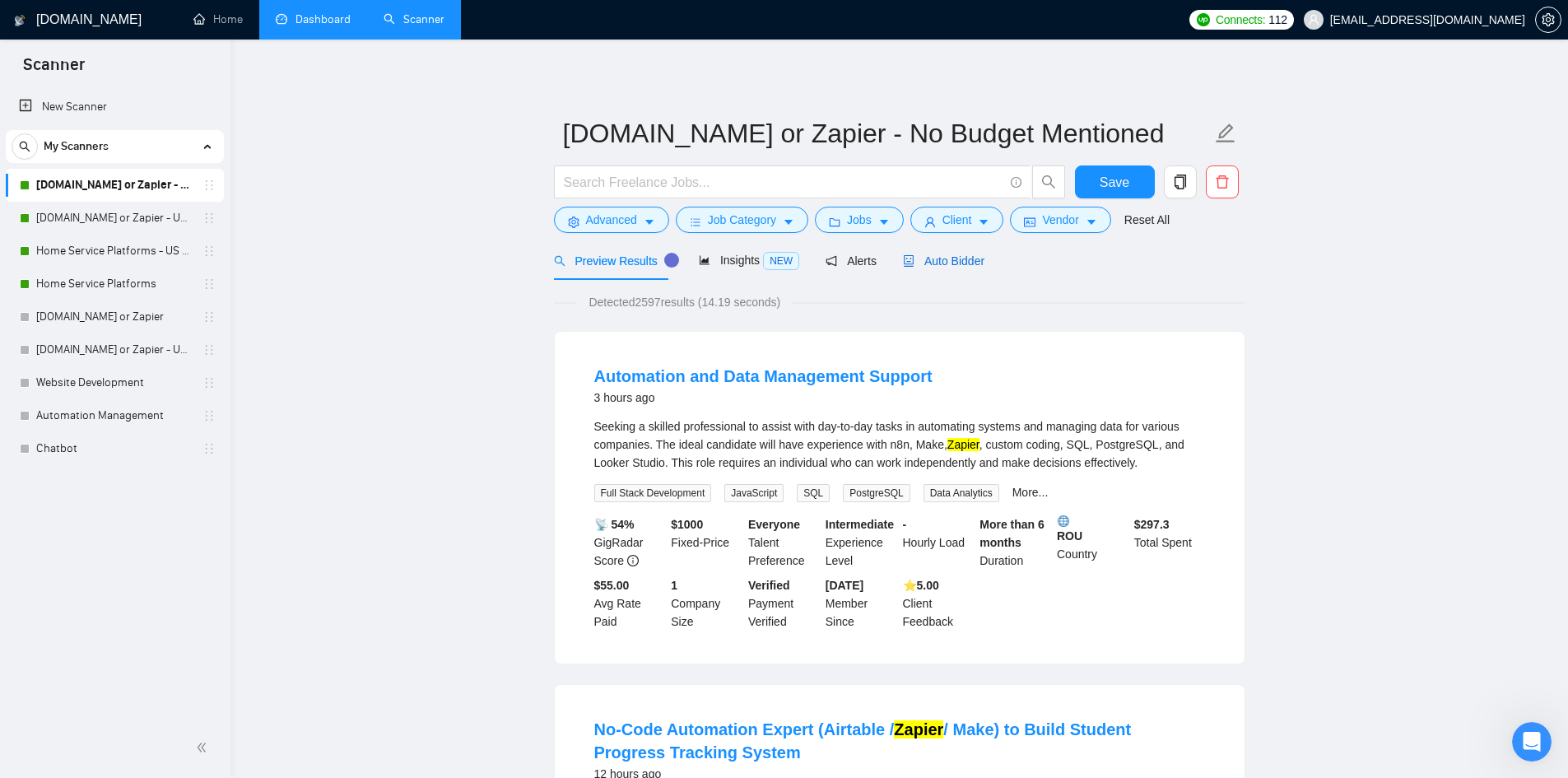
click at [926, 257] on span "Auto Bidder" at bounding box center [943, 261] width 82 height 13
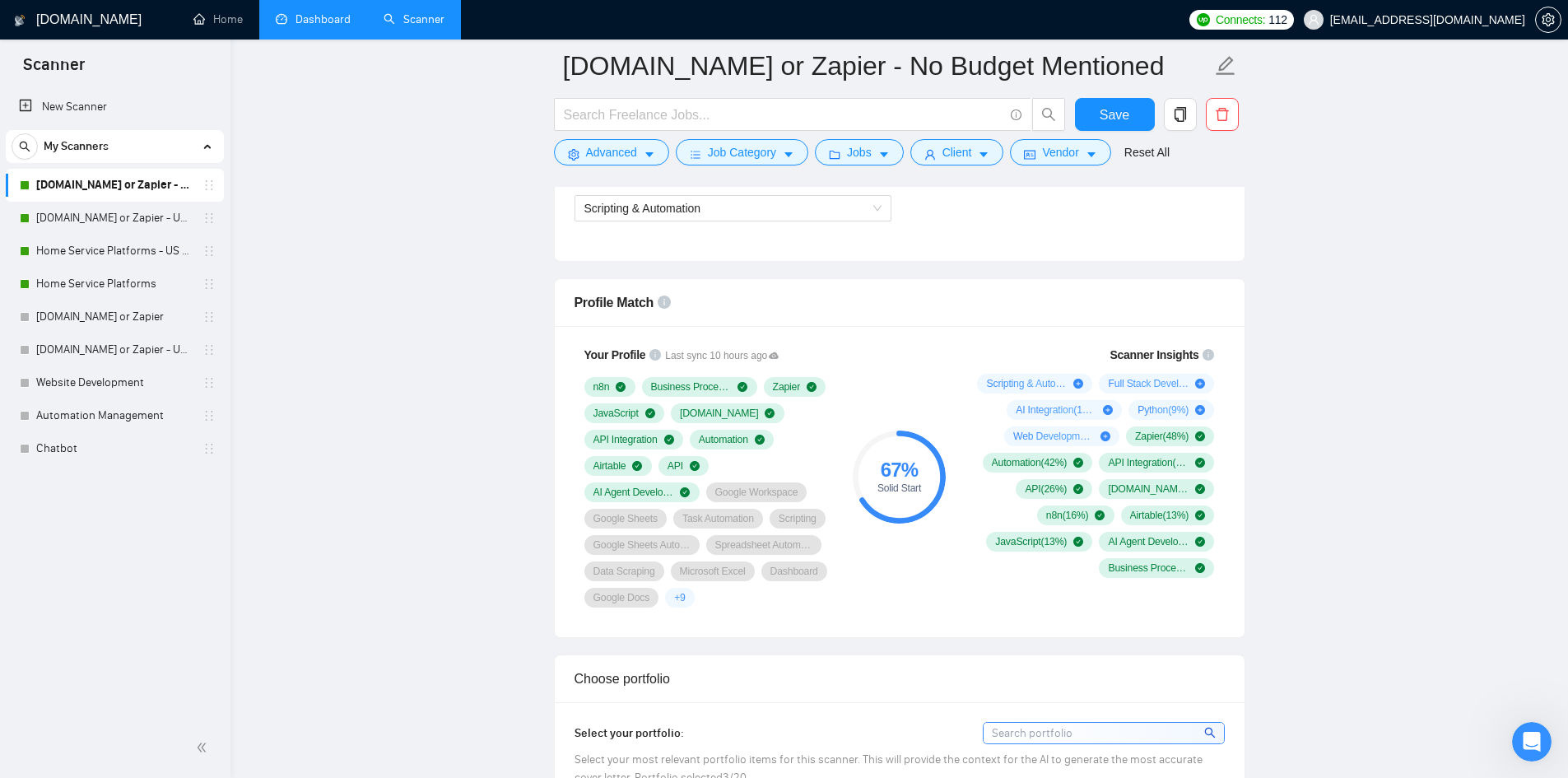
scroll to position [823, 0]
